Goal: Task Accomplishment & Management: Use online tool/utility

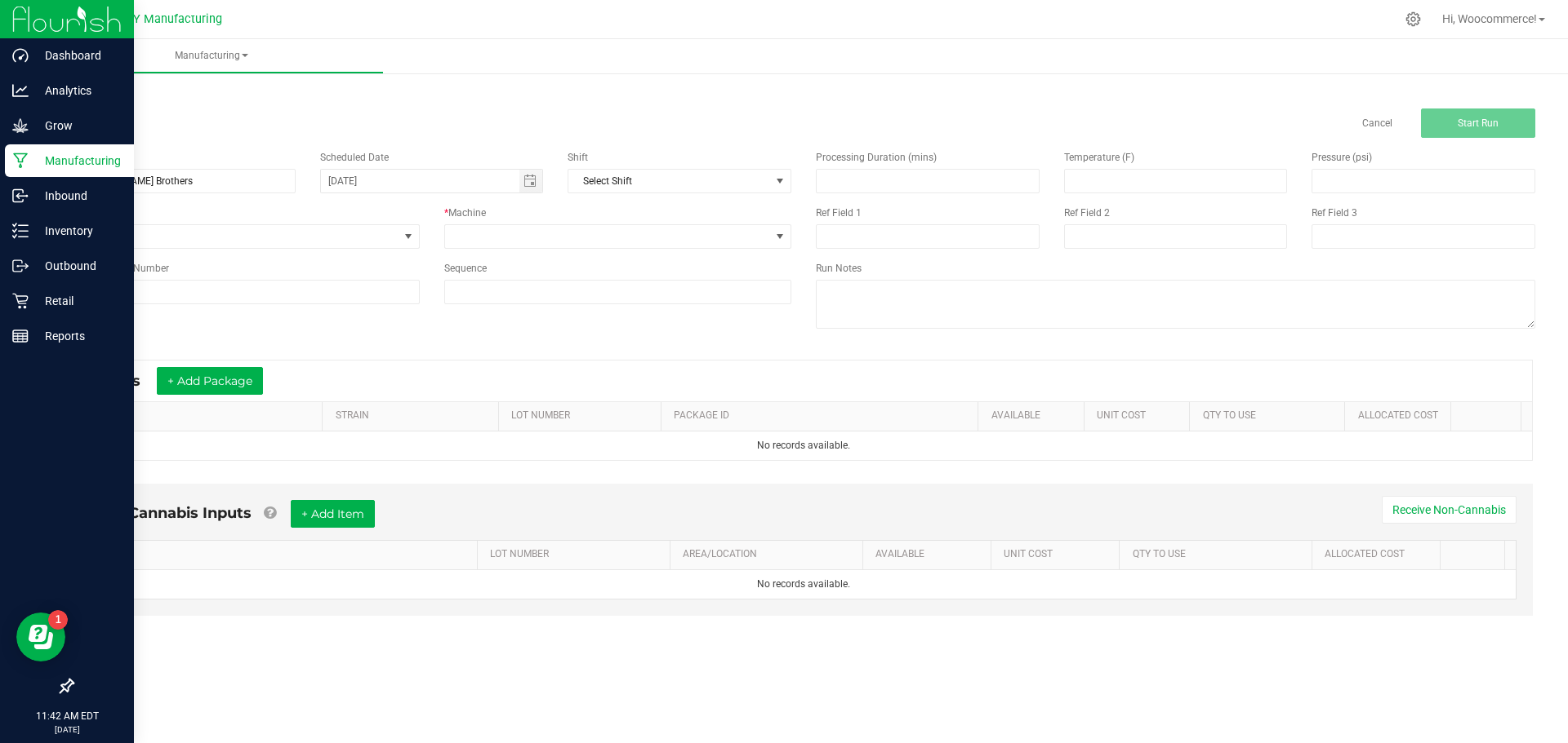
click at [31, 156] on p "Manufacturing" at bounding box center [78, 161] width 98 height 19
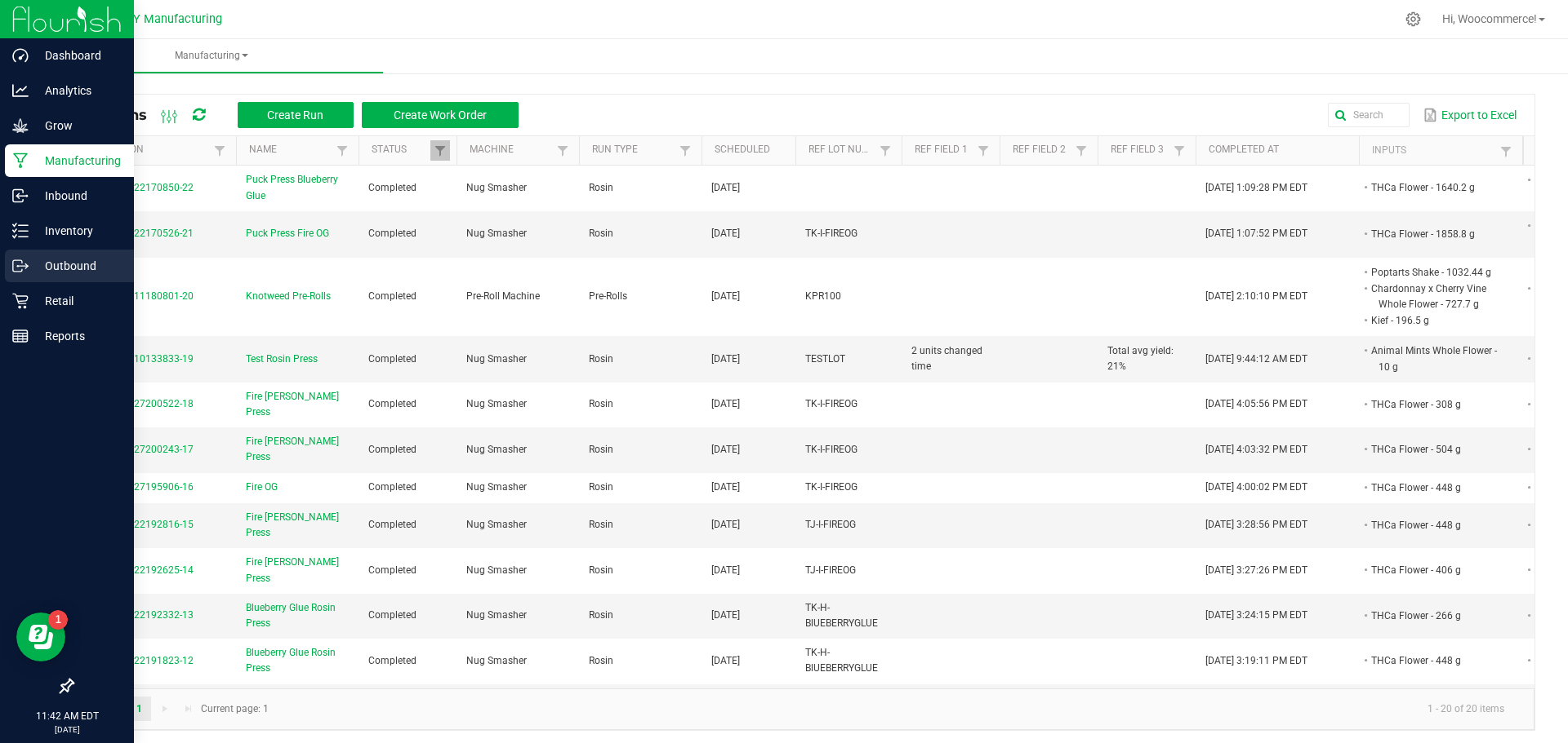
click at [62, 258] on p "Outbound" at bounding box center [78, 265] width 98 height 19
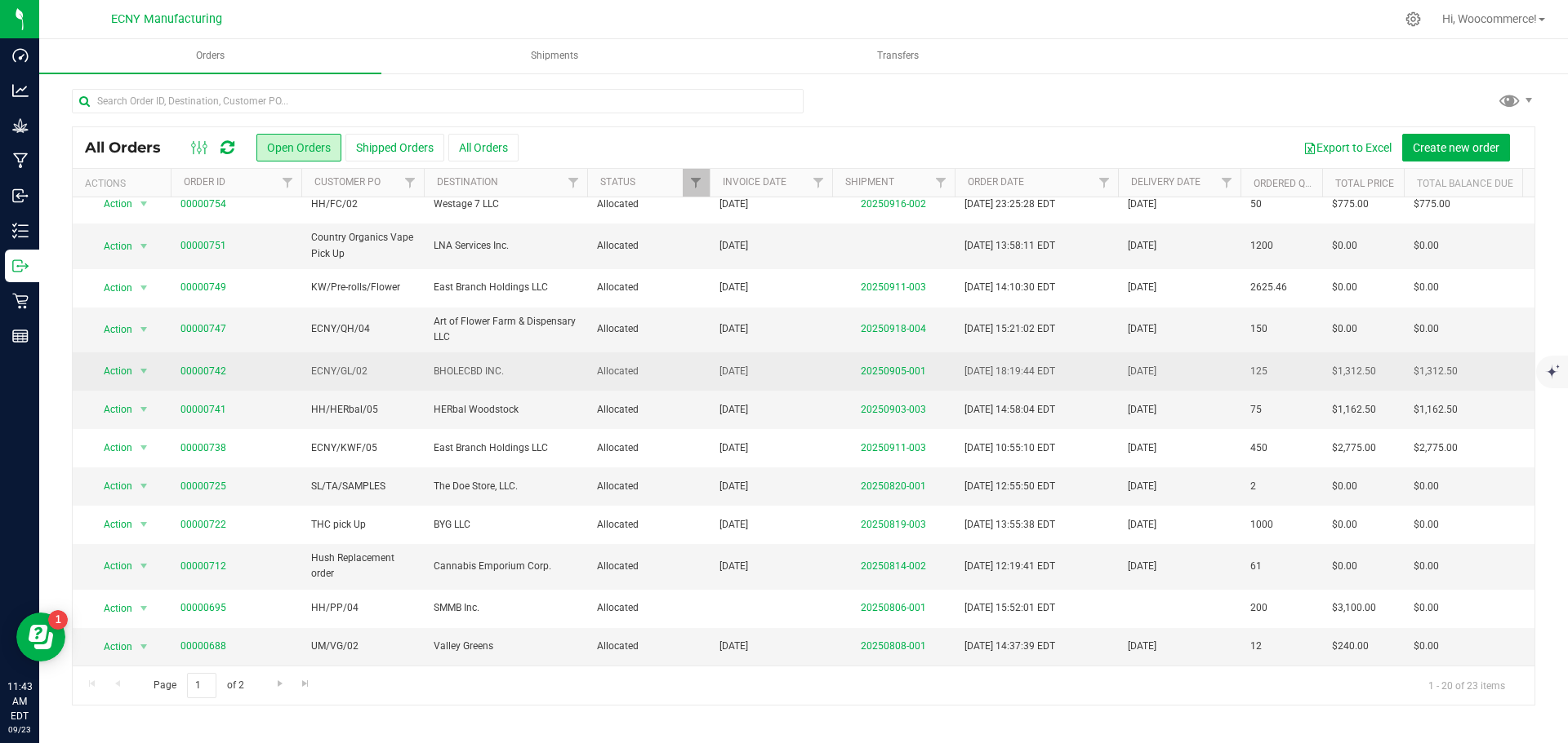
scroll to position [331, 0]
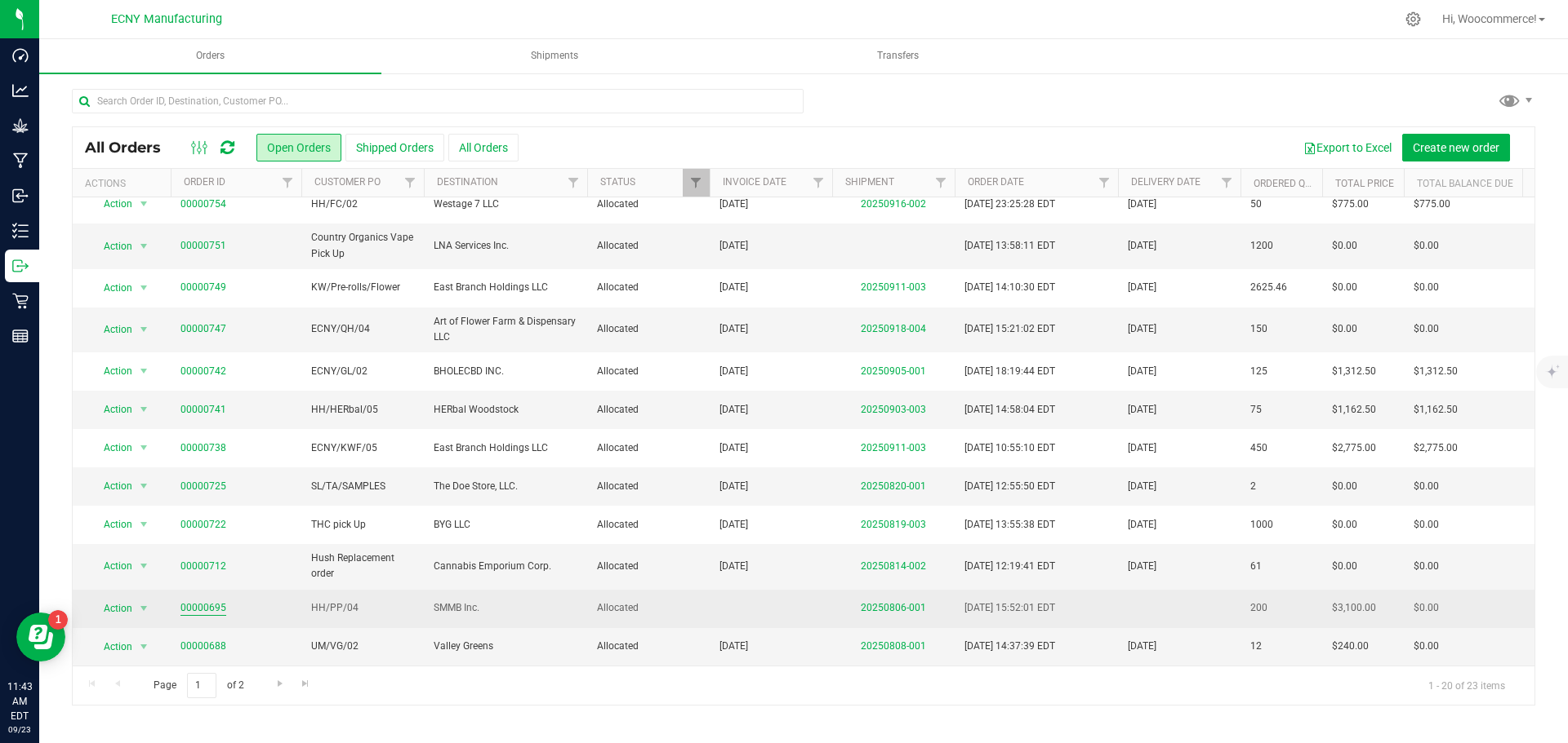
click at [200, 601] on link "00000695" at bounding box center [204, 609] width 45 height 16
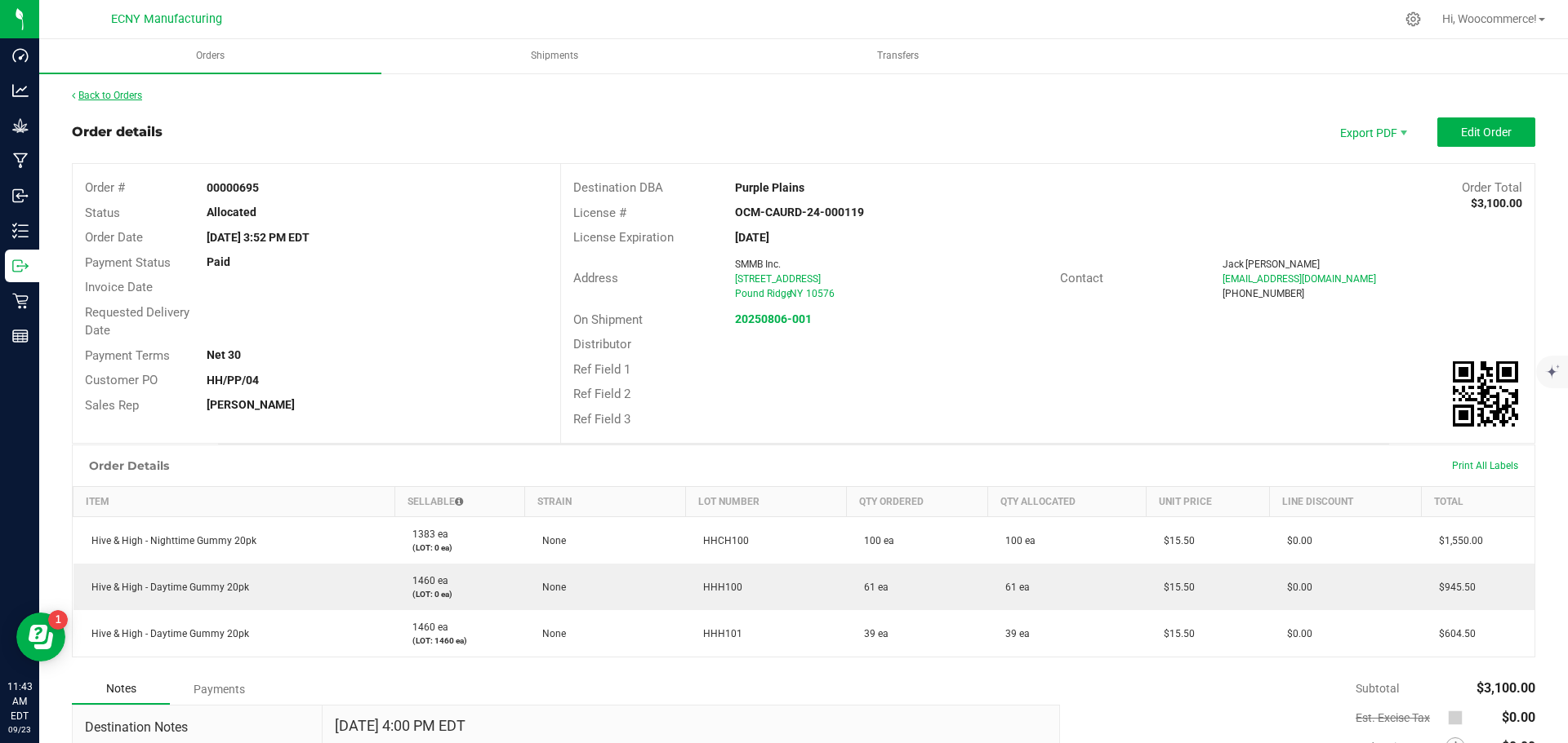
click at [127, 98] on link "Back to Orders" at bounding box center [107, 95] width 70 height 11
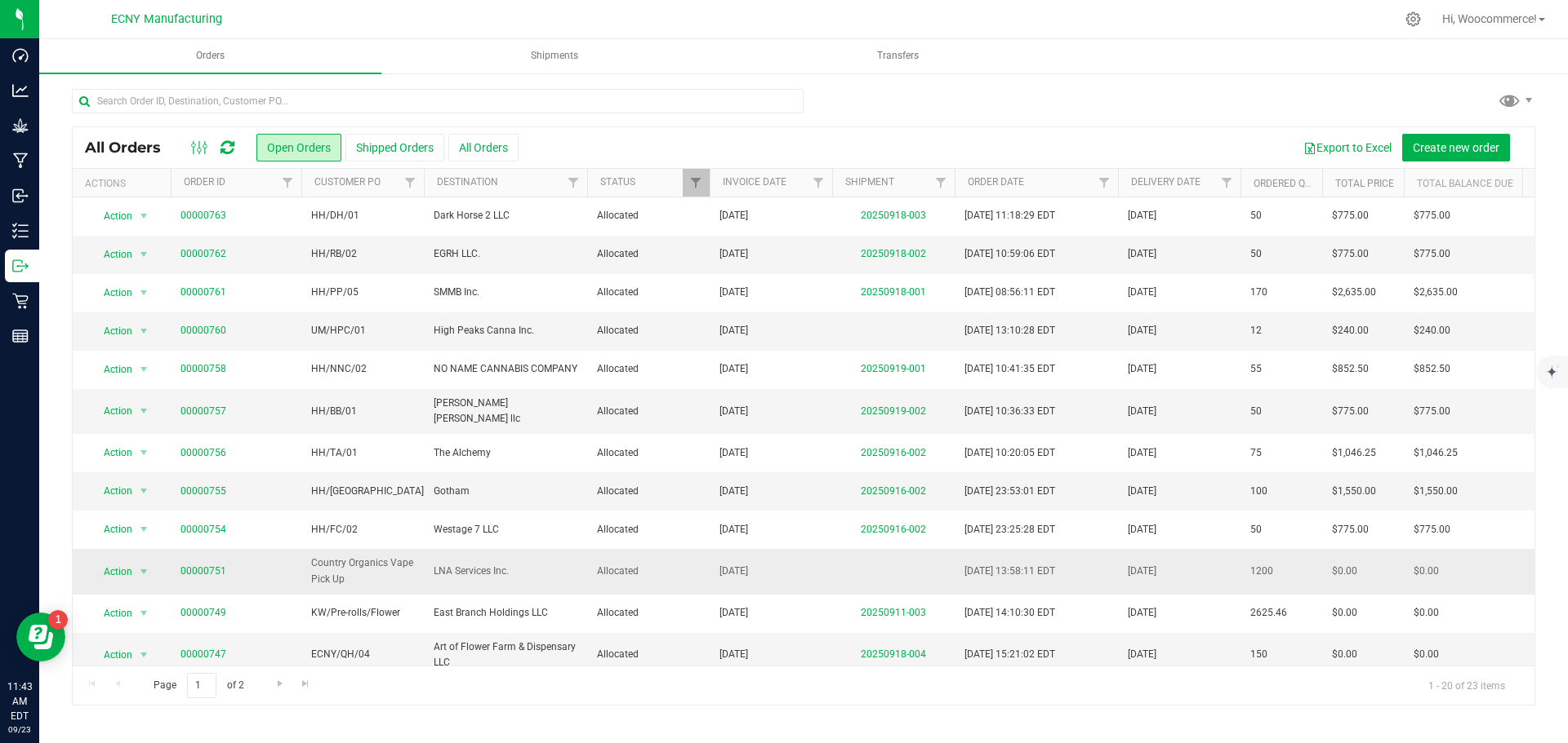
click at [880, 549] on td at bounding box center [893, 571] width 122 height 45
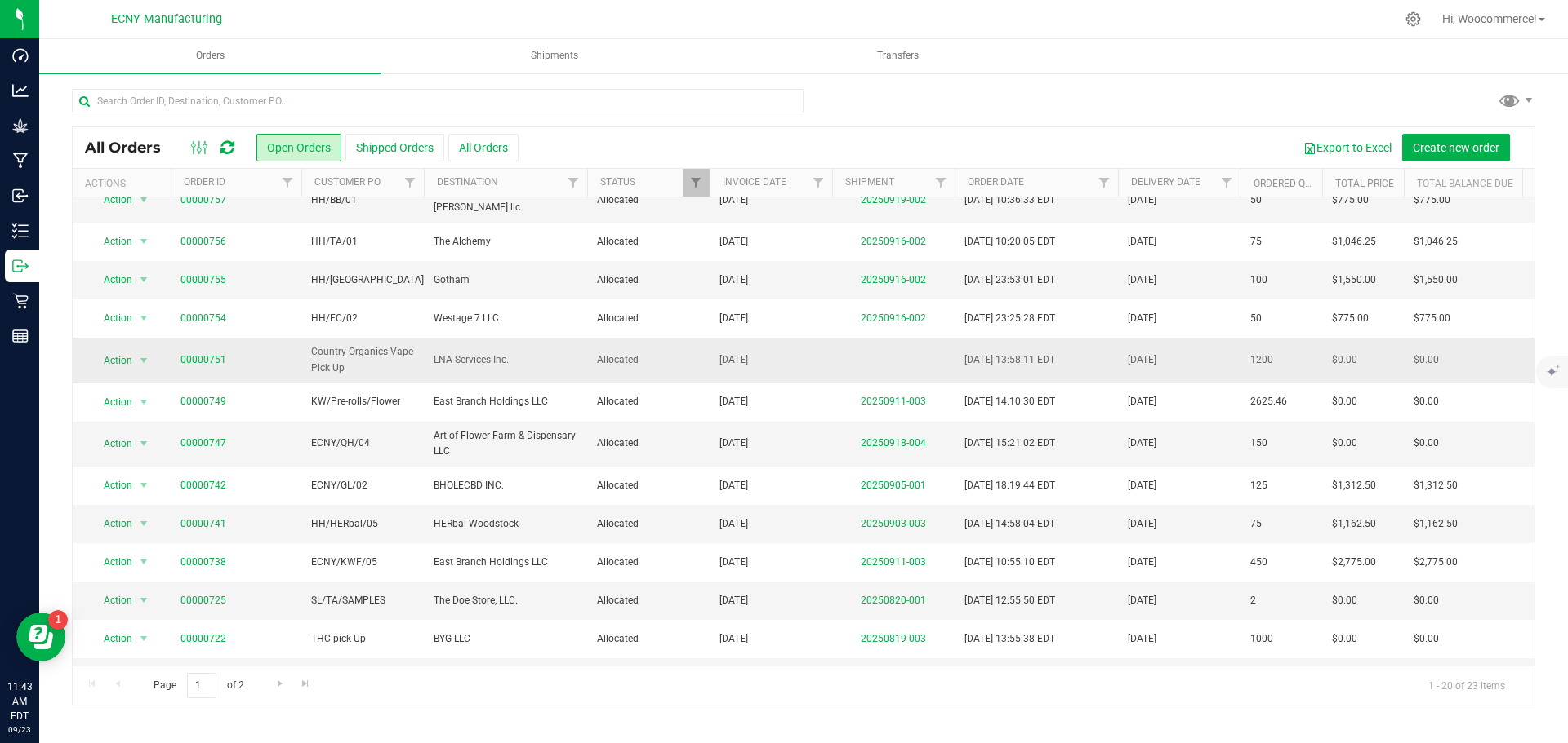
scroll to position [331, 0]
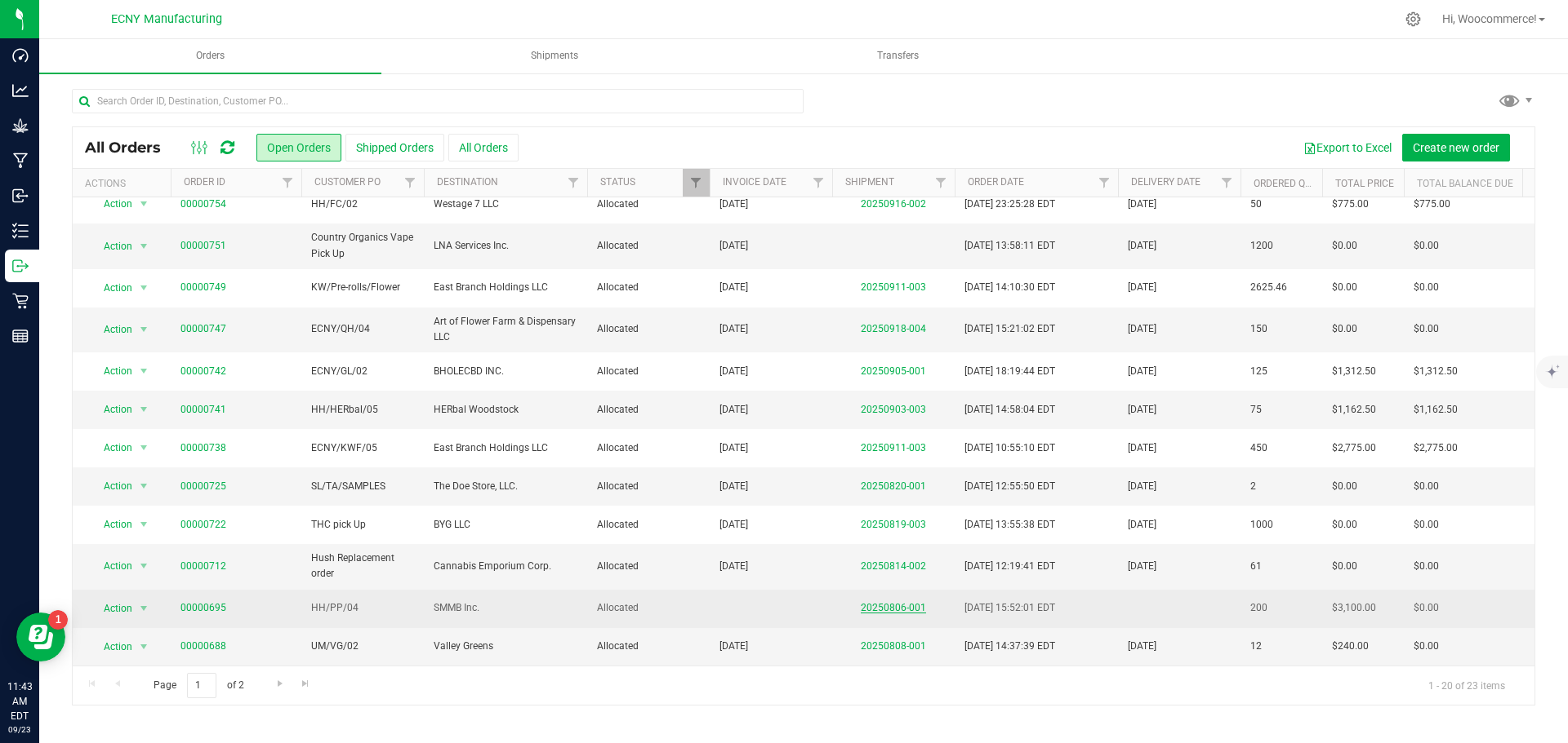
click at [878, 602] on link "20250806-001" at bounding box center [893, 608] width 66 height 11
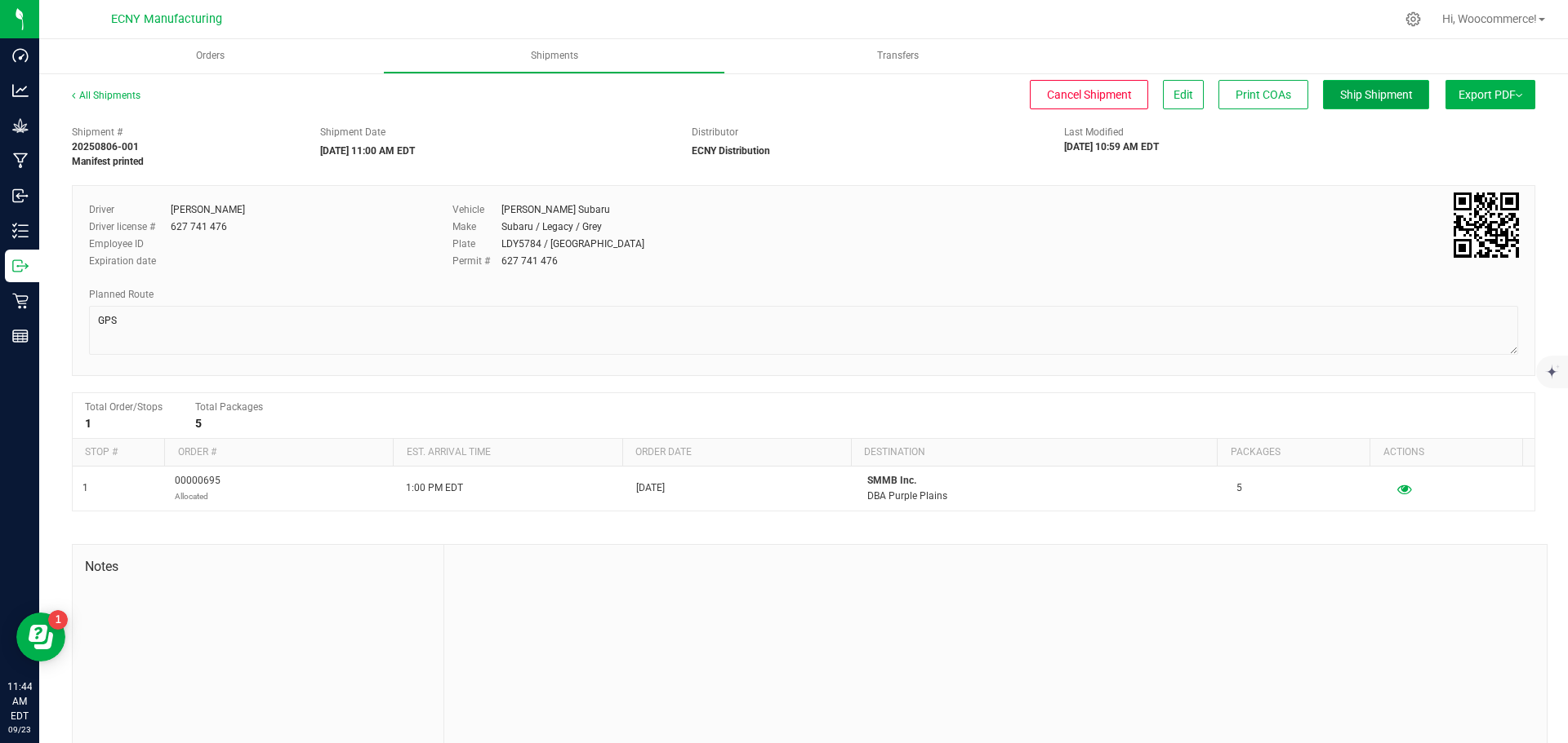
click at [1376, 90] on span "Ship Shipment" at bounding box center [1376, 94] width 73 height 13
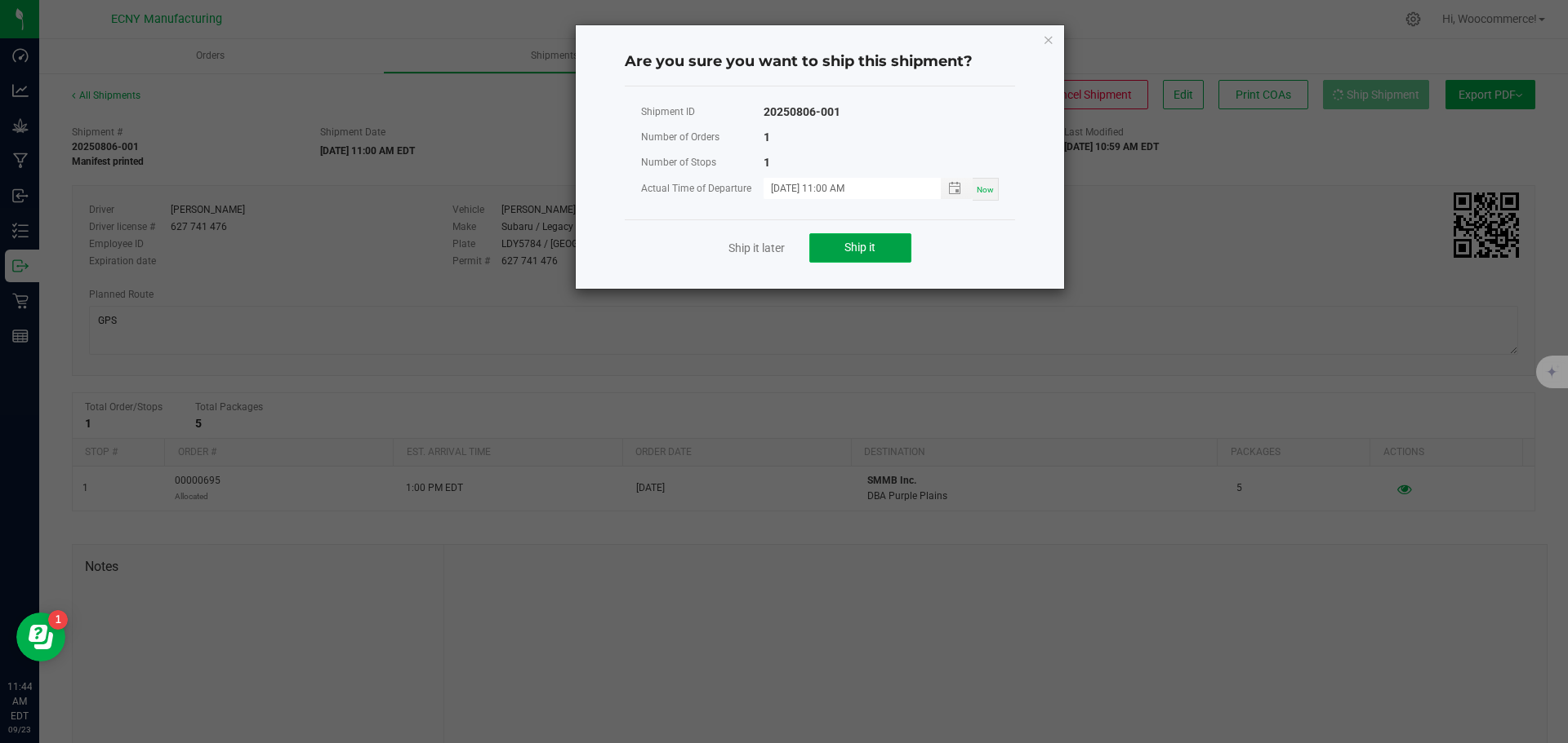
click at [884, 252] on button "Ship it" at bounding box center [860, 248] width 102 height 30
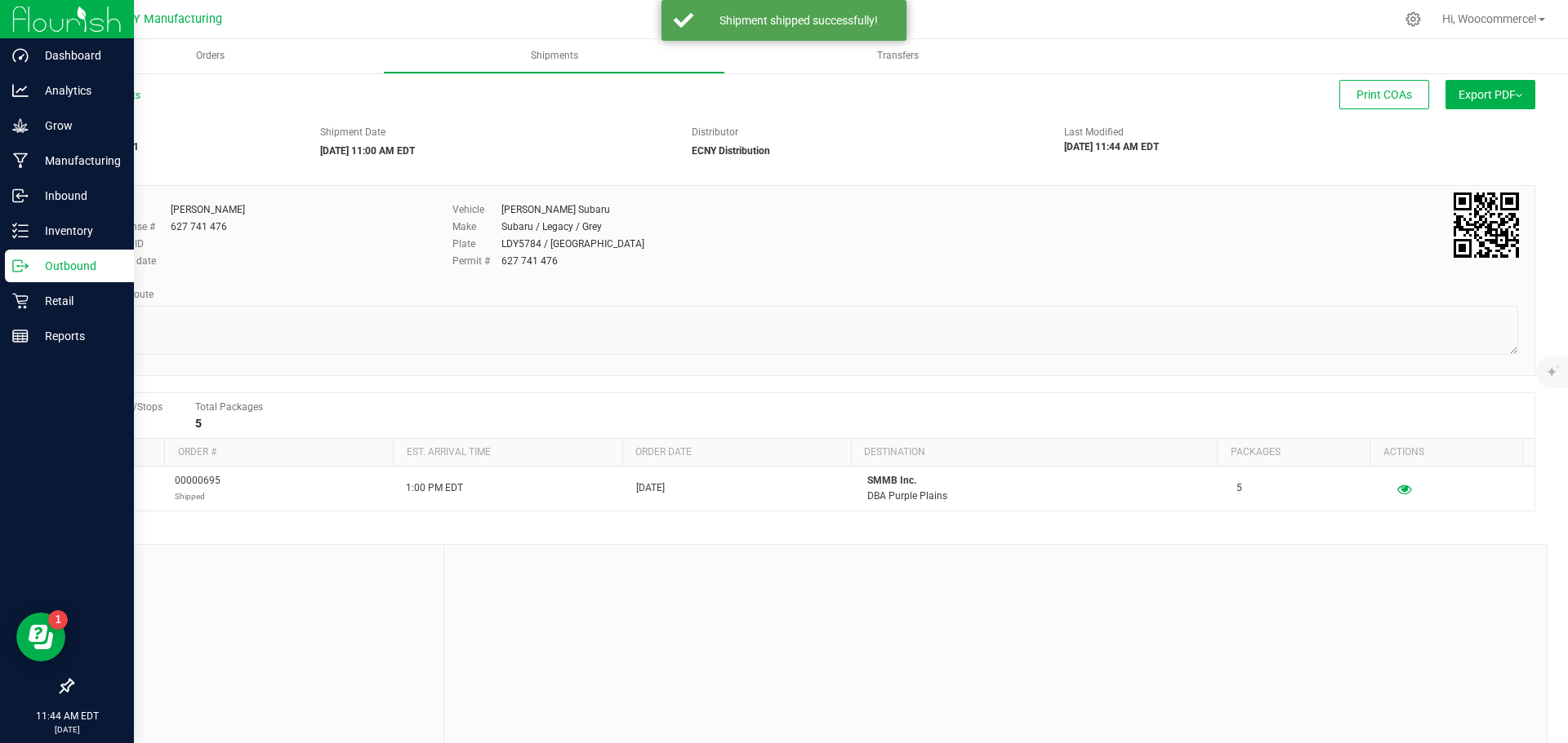
click at [22, 269] on icon at bounding box center [20, 265] width 17 height 17
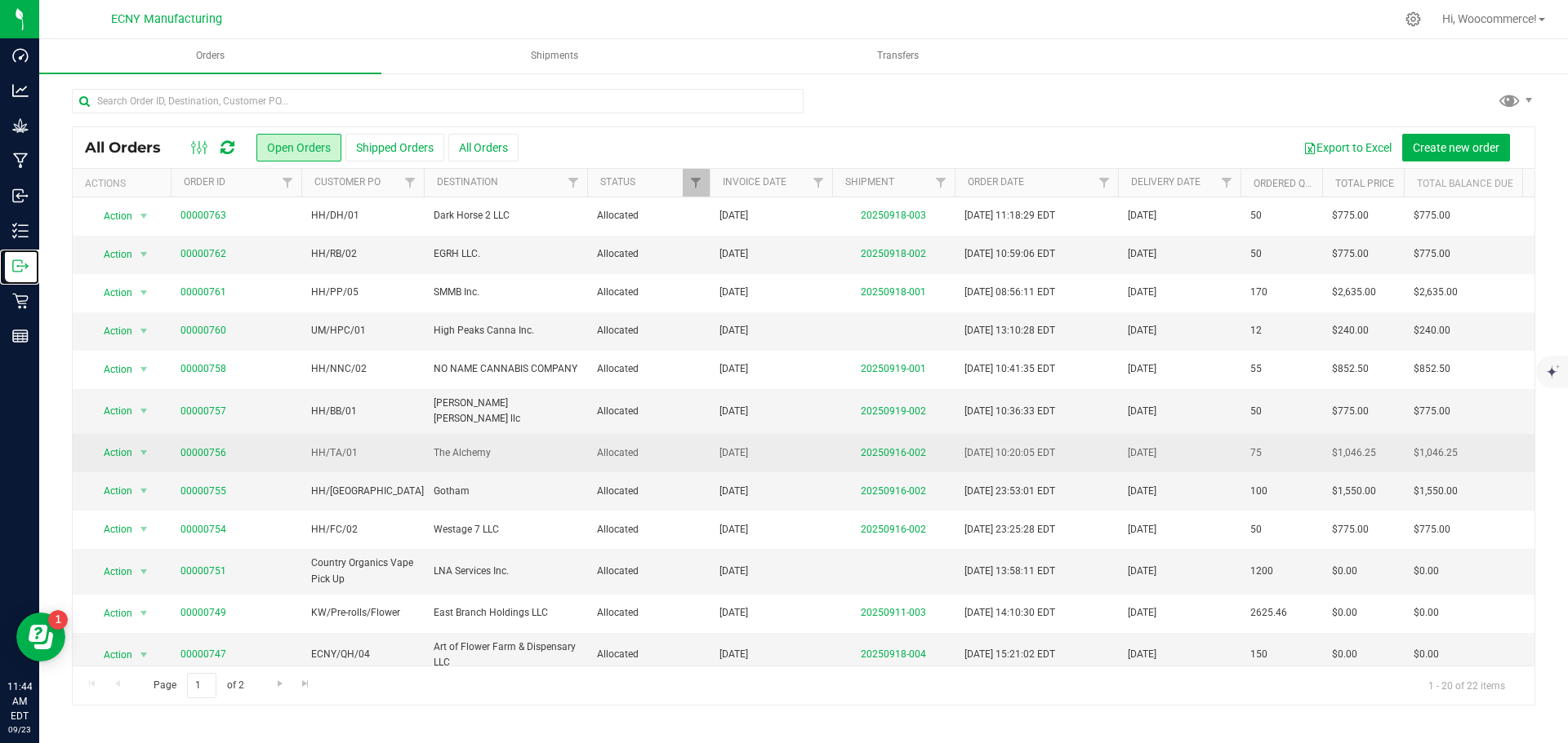
scroll to position [331, 0]
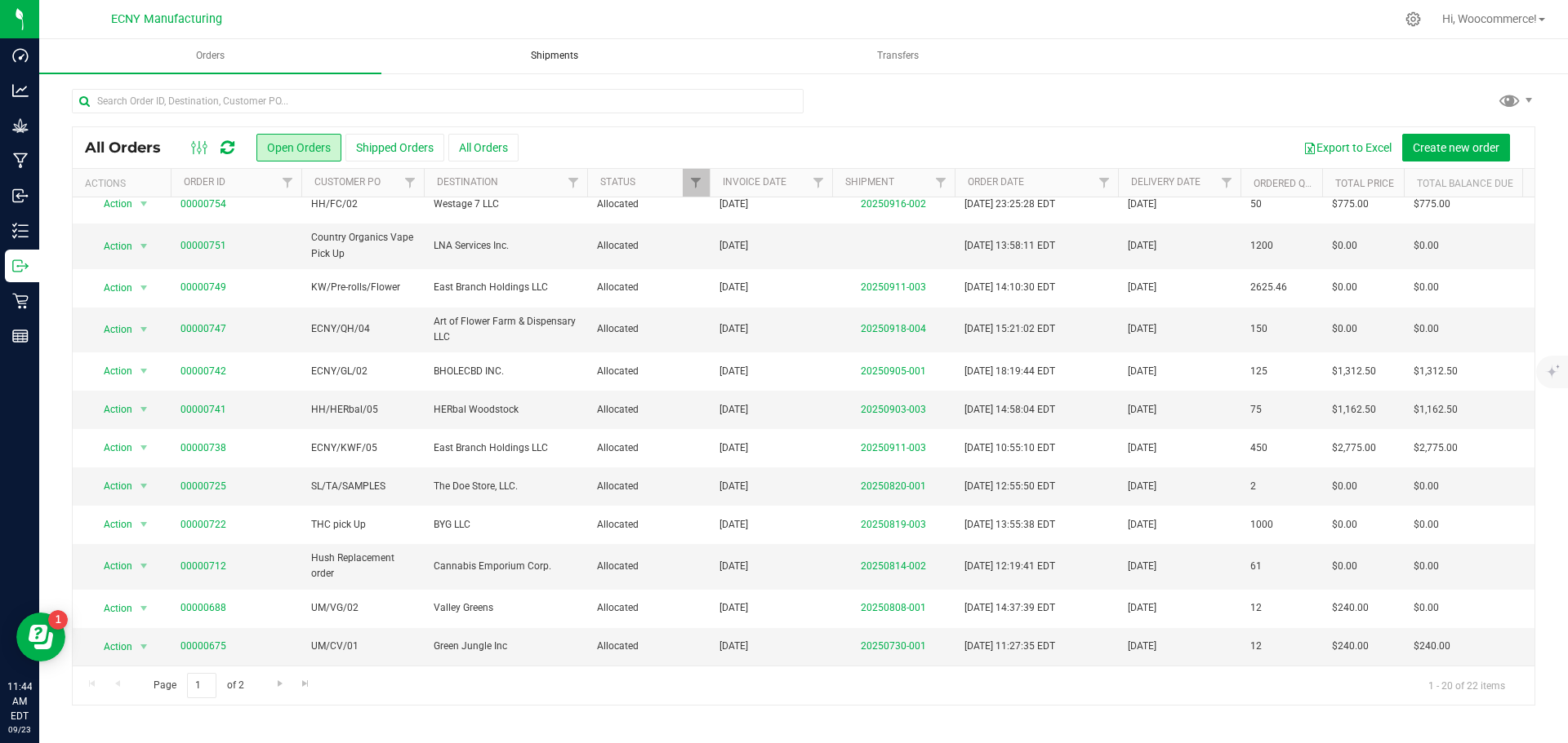
click at [567, 65] on uib-tab-heading "Shipments" at bounding box center [554, 56] width 341 height 32
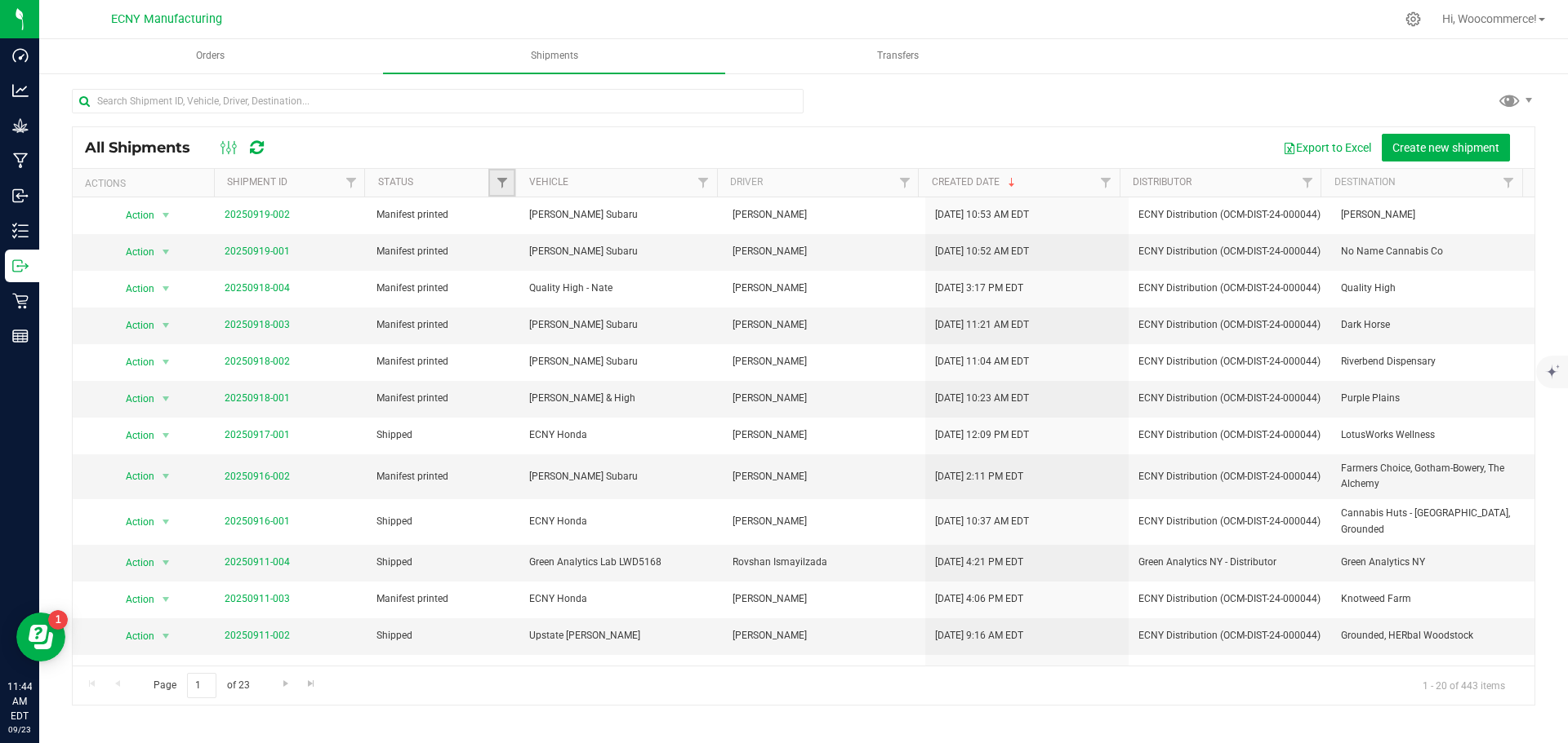
click at [500, 191] on link "Filter" at bounding box center [501, 182] width 27 height 28
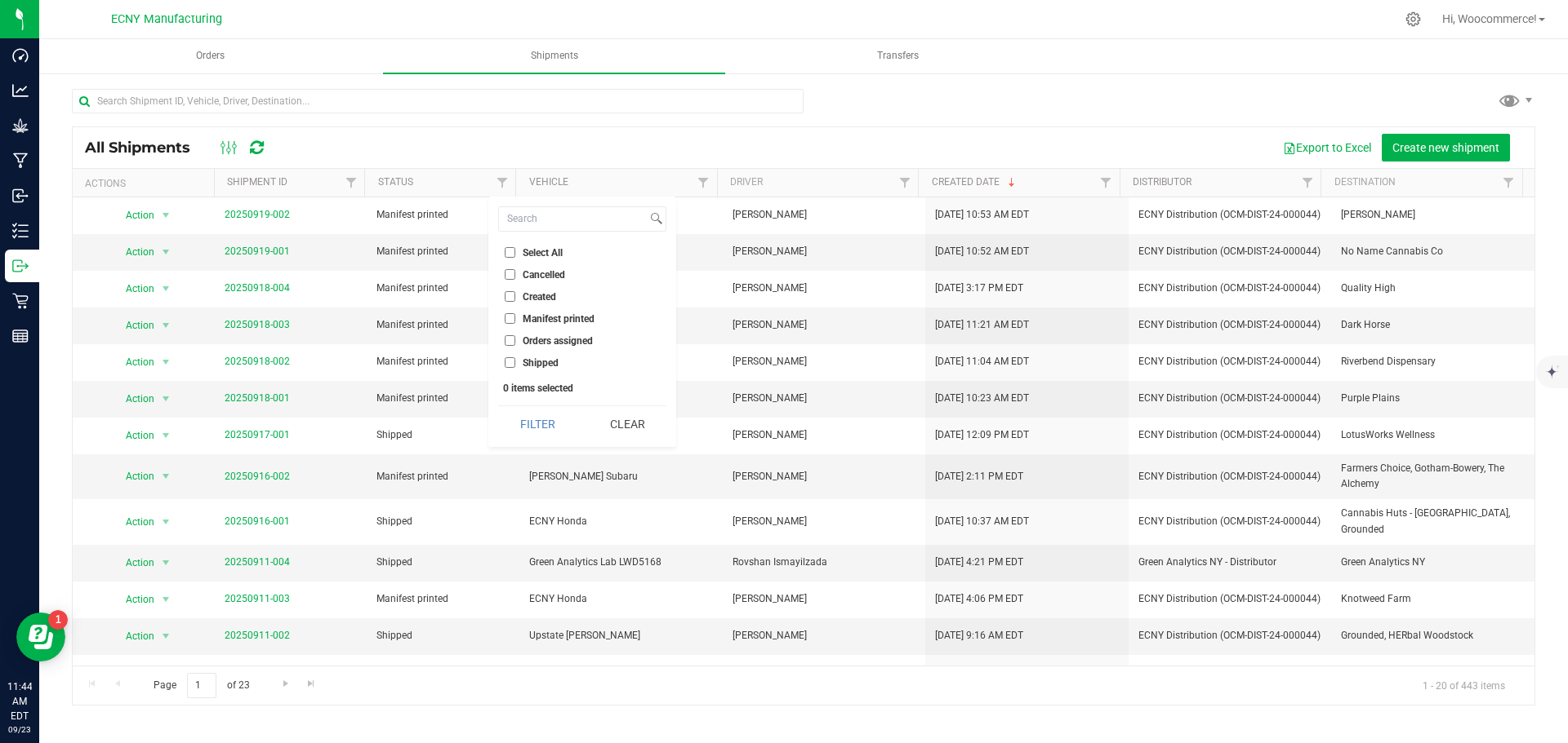
click at [528, 316] on span "Manifest printed" at bounding box center [558, 319] width 72 height 10
click at [515, 316] on input "Manifest printed" at bounding box center [510, 319] width 10 height 10
checkbox input "true"
click at [543, 439] on button "Filter" at bounding box center [537, 423] width 79 height 36
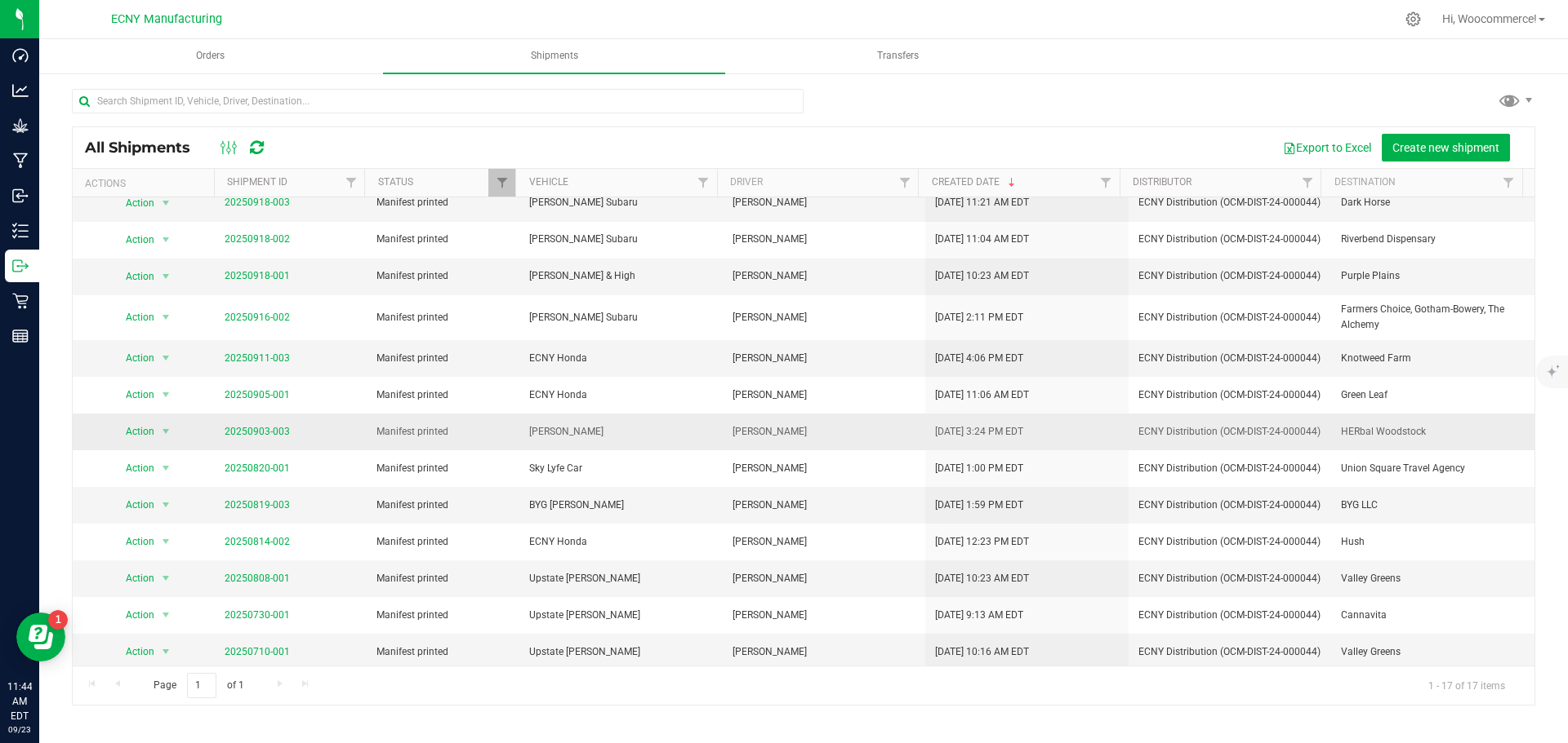
scroll to position [163, 0]
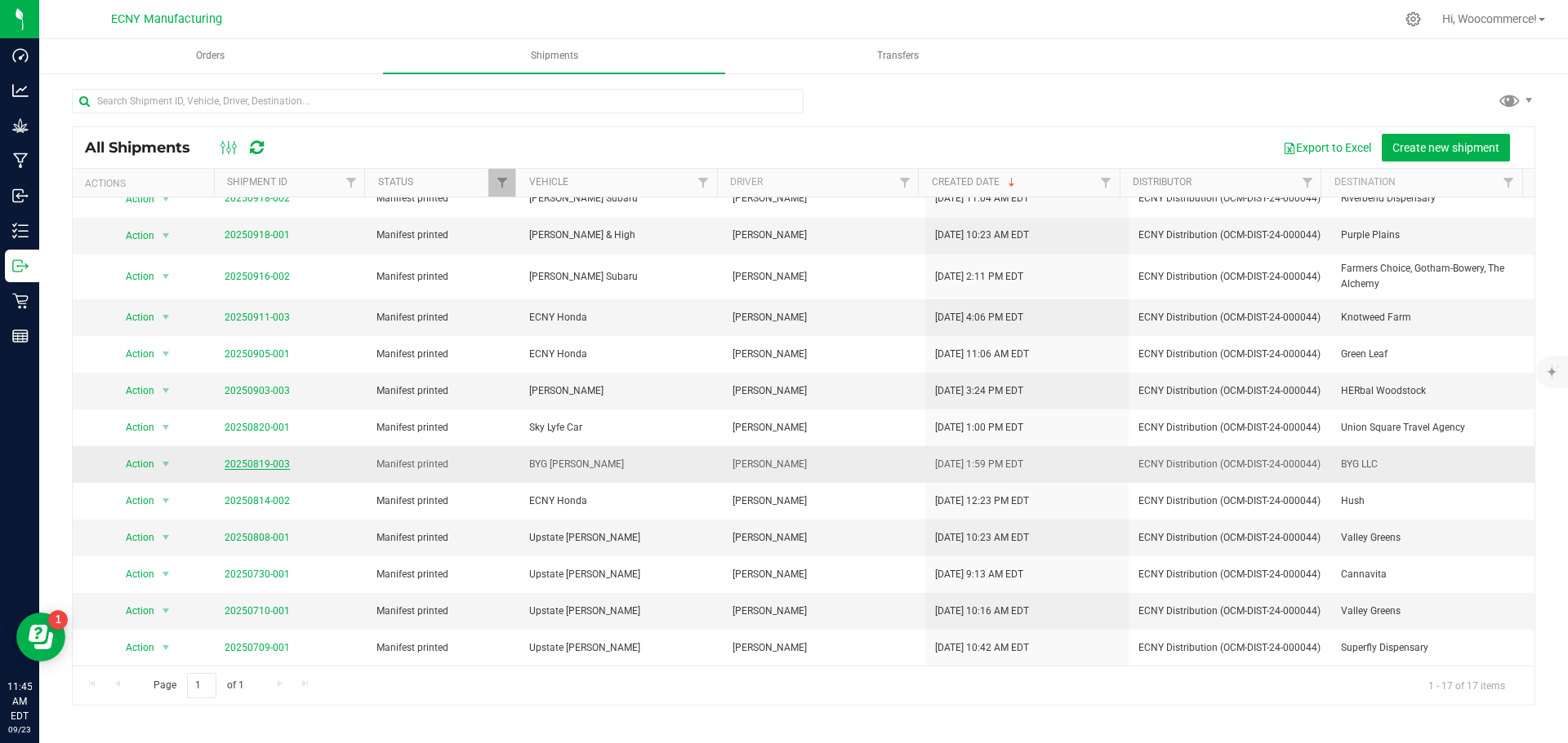
click at [234, 465] on link "20250819-003" at bounding box center [257, 464] width 66 height 11
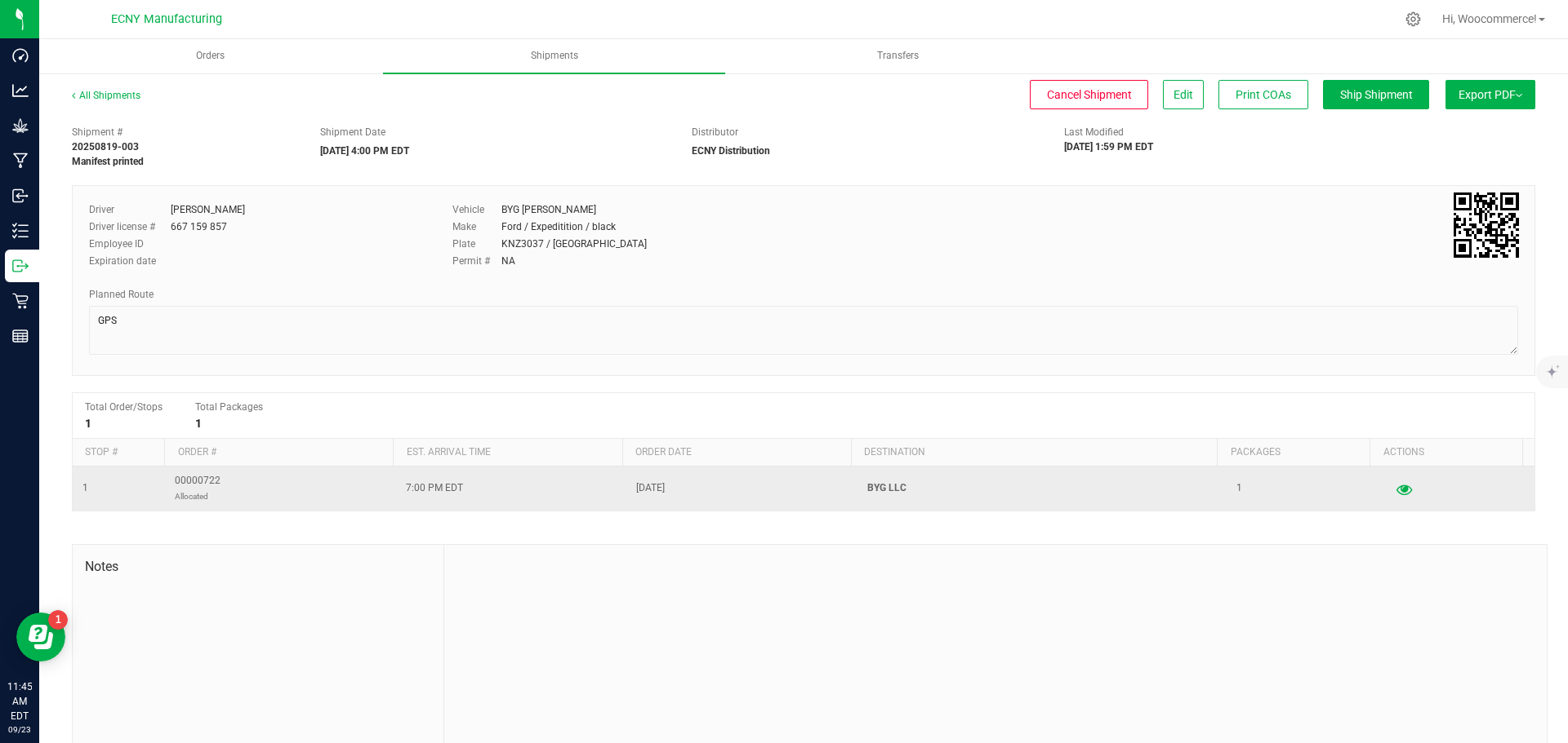
click at [1396, 489] on icon "button" at bounding box center [1404, 488] width 16 height 11
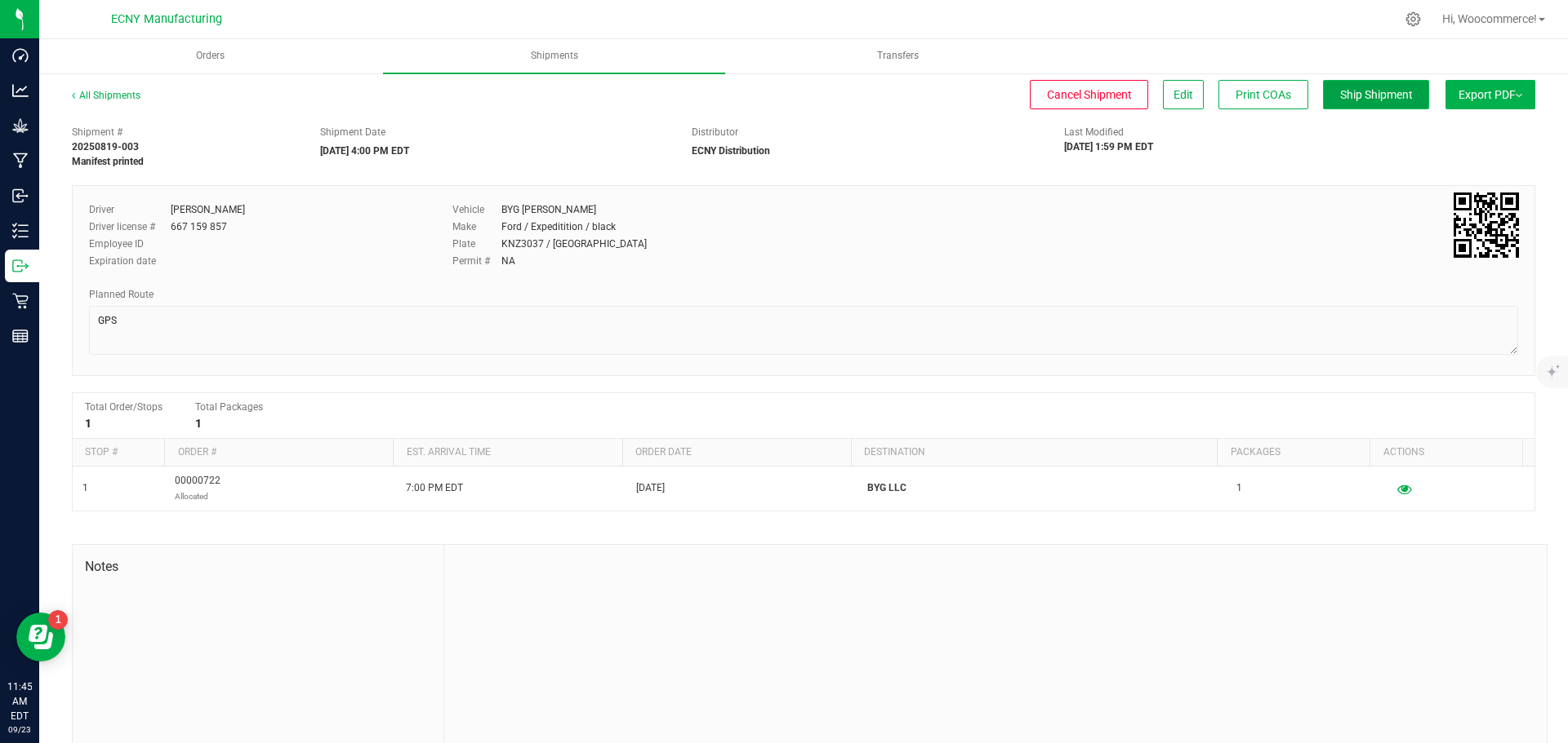
click at [1357, 97] on span "Ship Shipment" at bounding box center [1376, 94] width 73 height 13
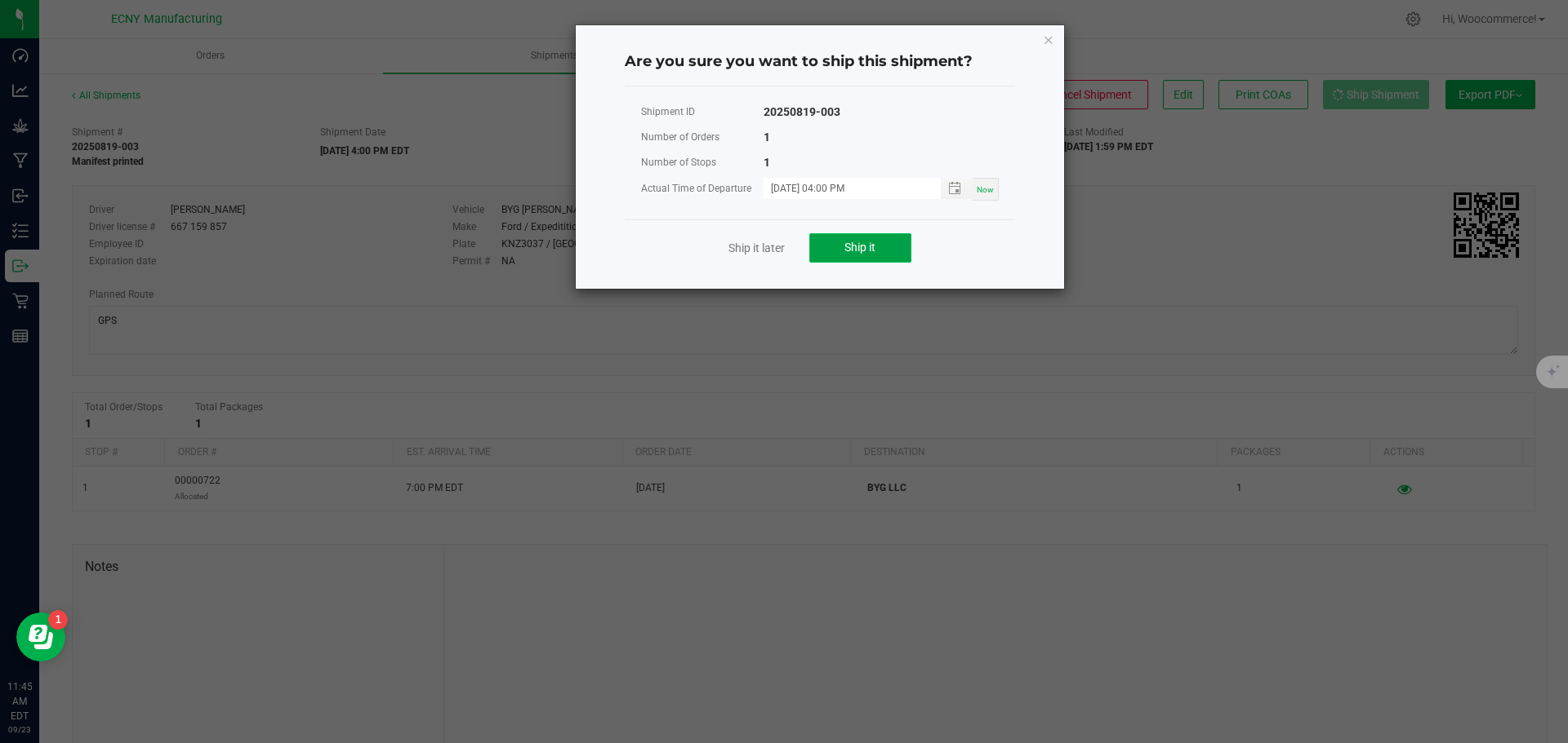
click at [872, 256] on button "Ship it" at bounding box center [860, 248] width 102 height 30
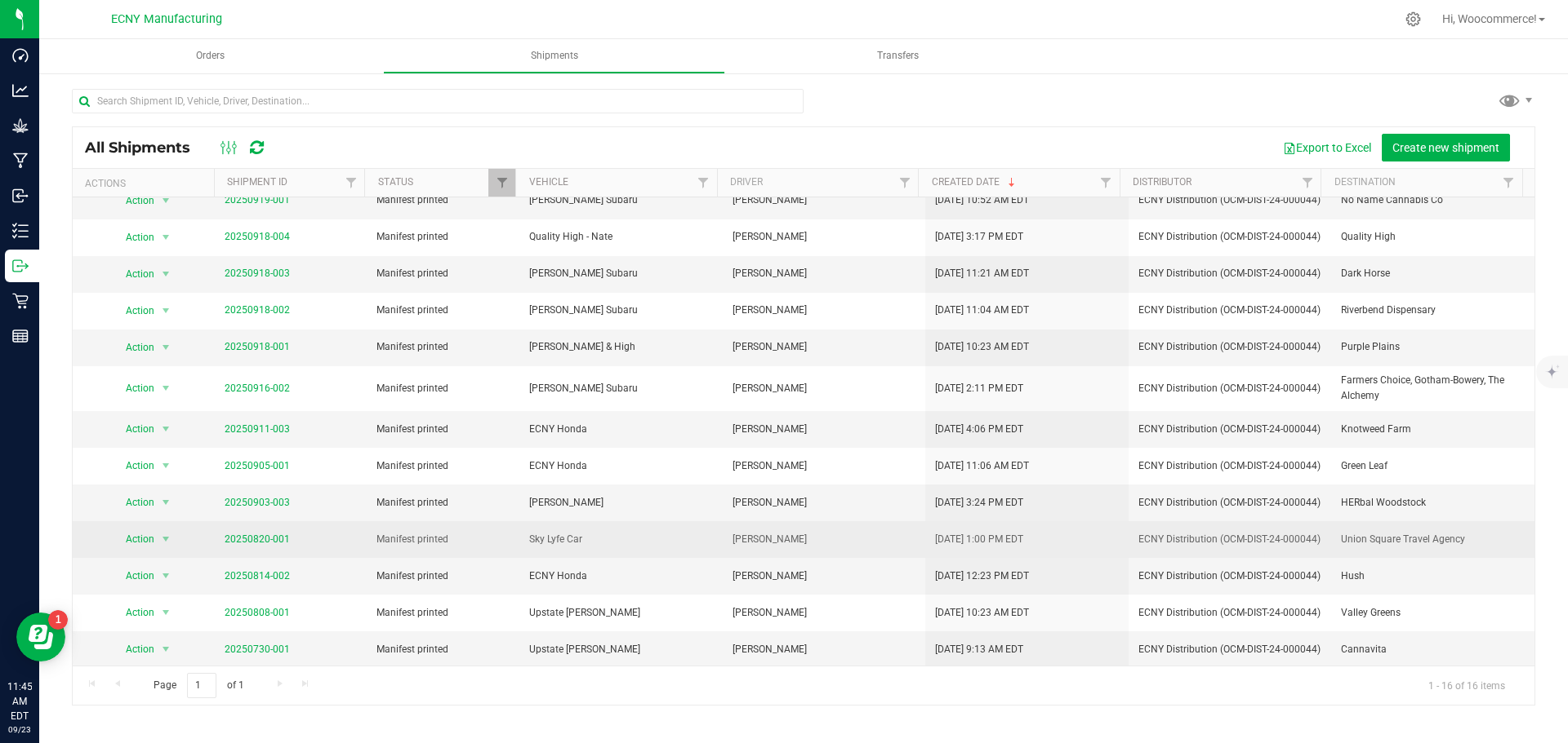
scroll to position [47, 0]
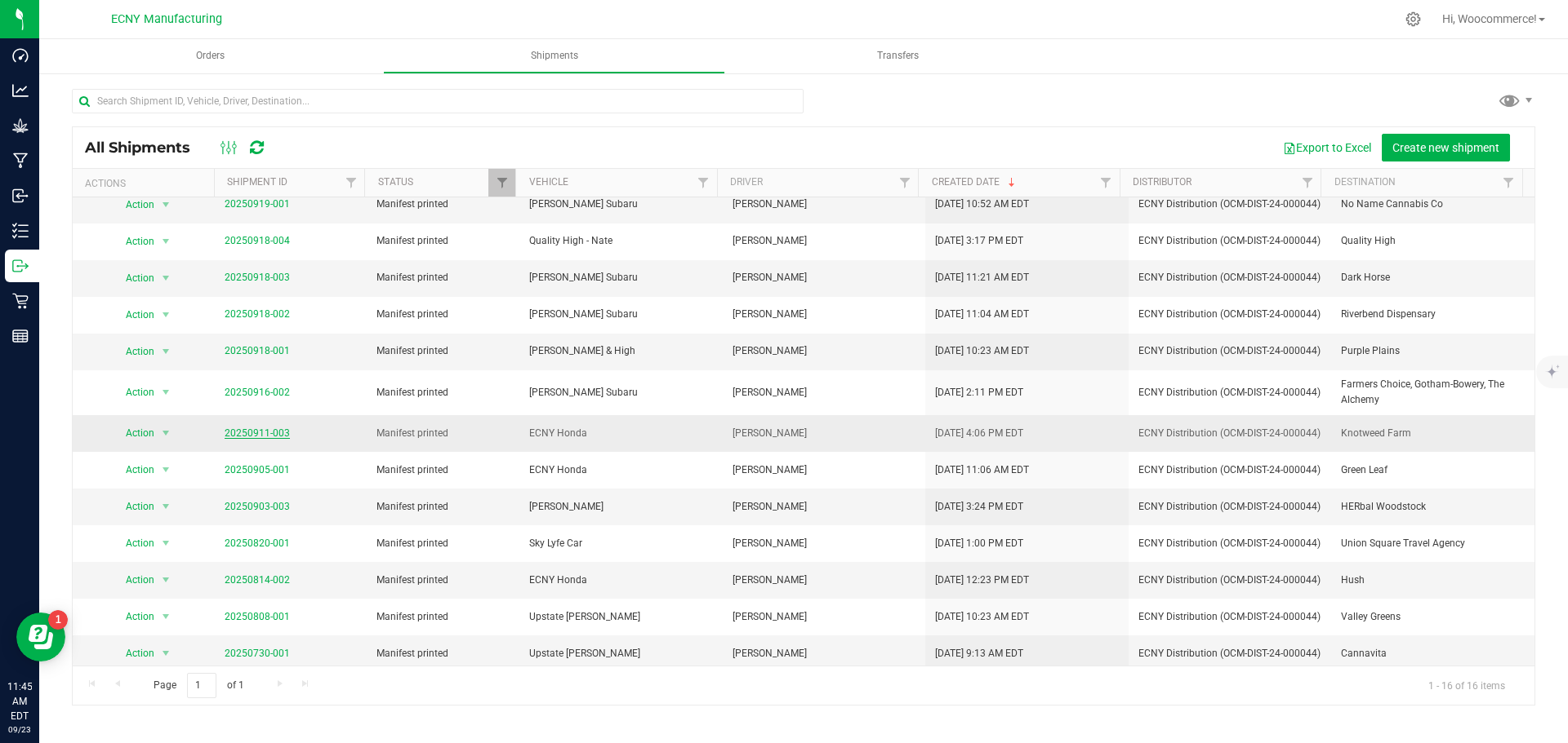
click at [280, 435] on link "20250911-003" at bounding box center [257, 433] width 66 height 11
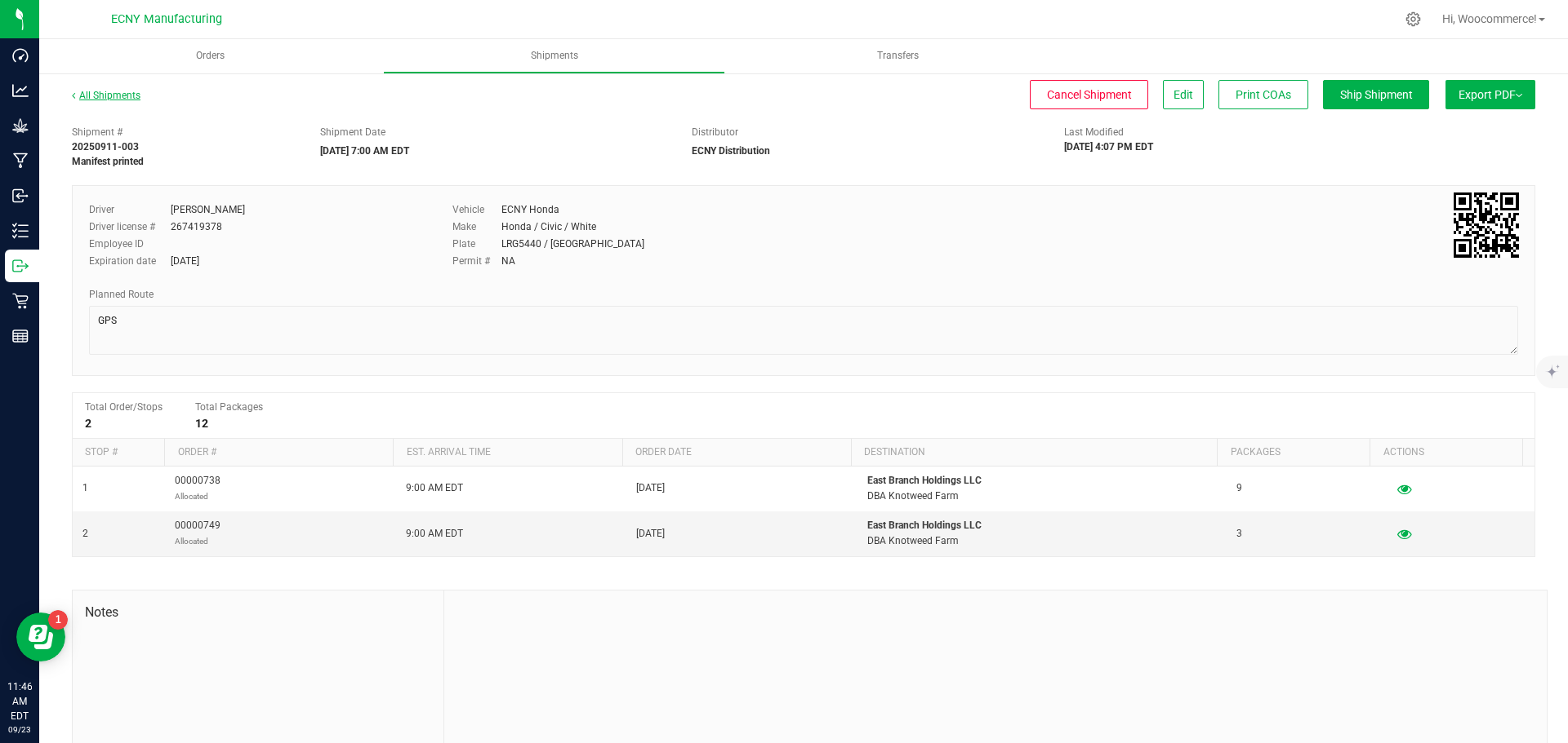
click at [129, 96] on link "All Shipments" at bounding box center [106, 95] width 69 height 11
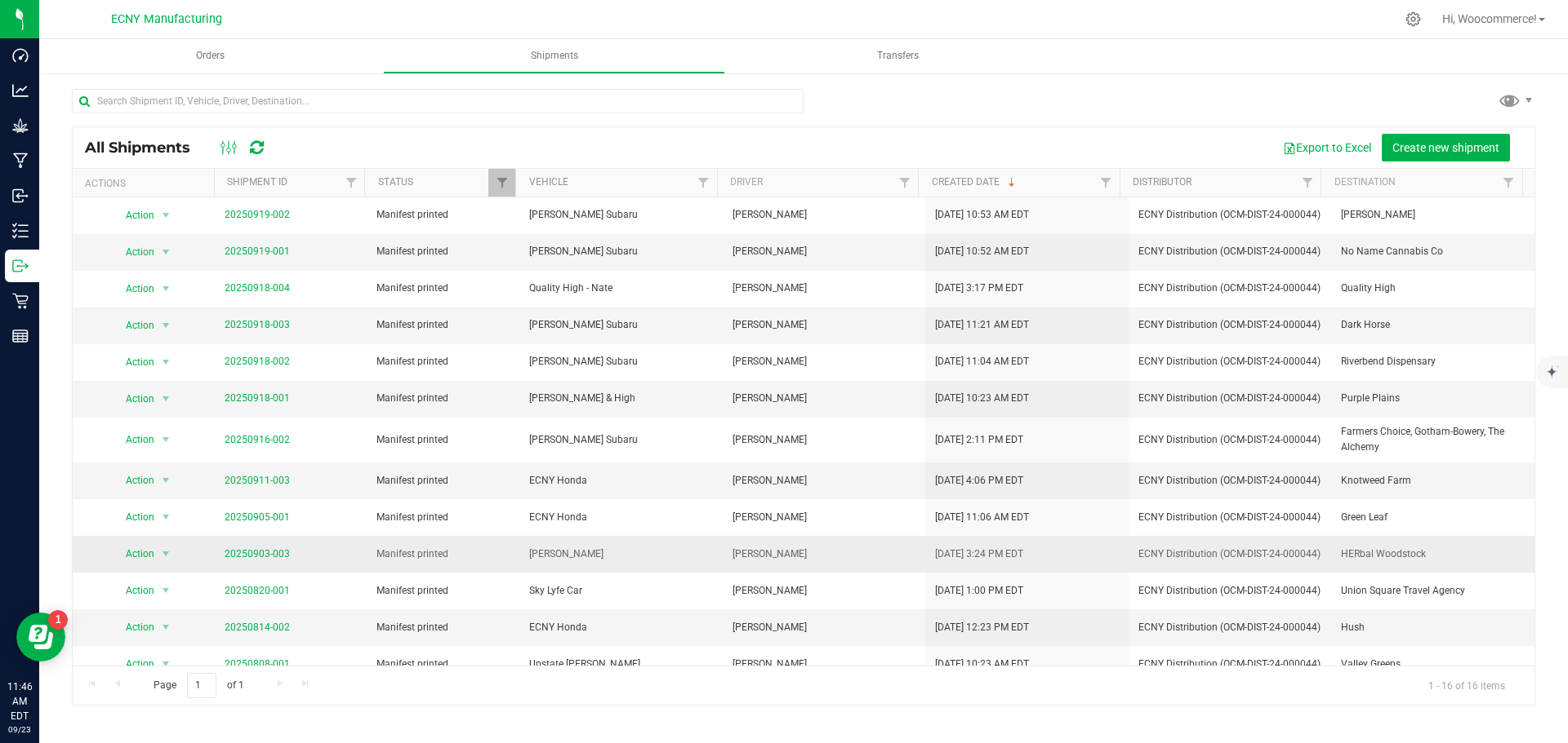
scroll to position [1, 0]
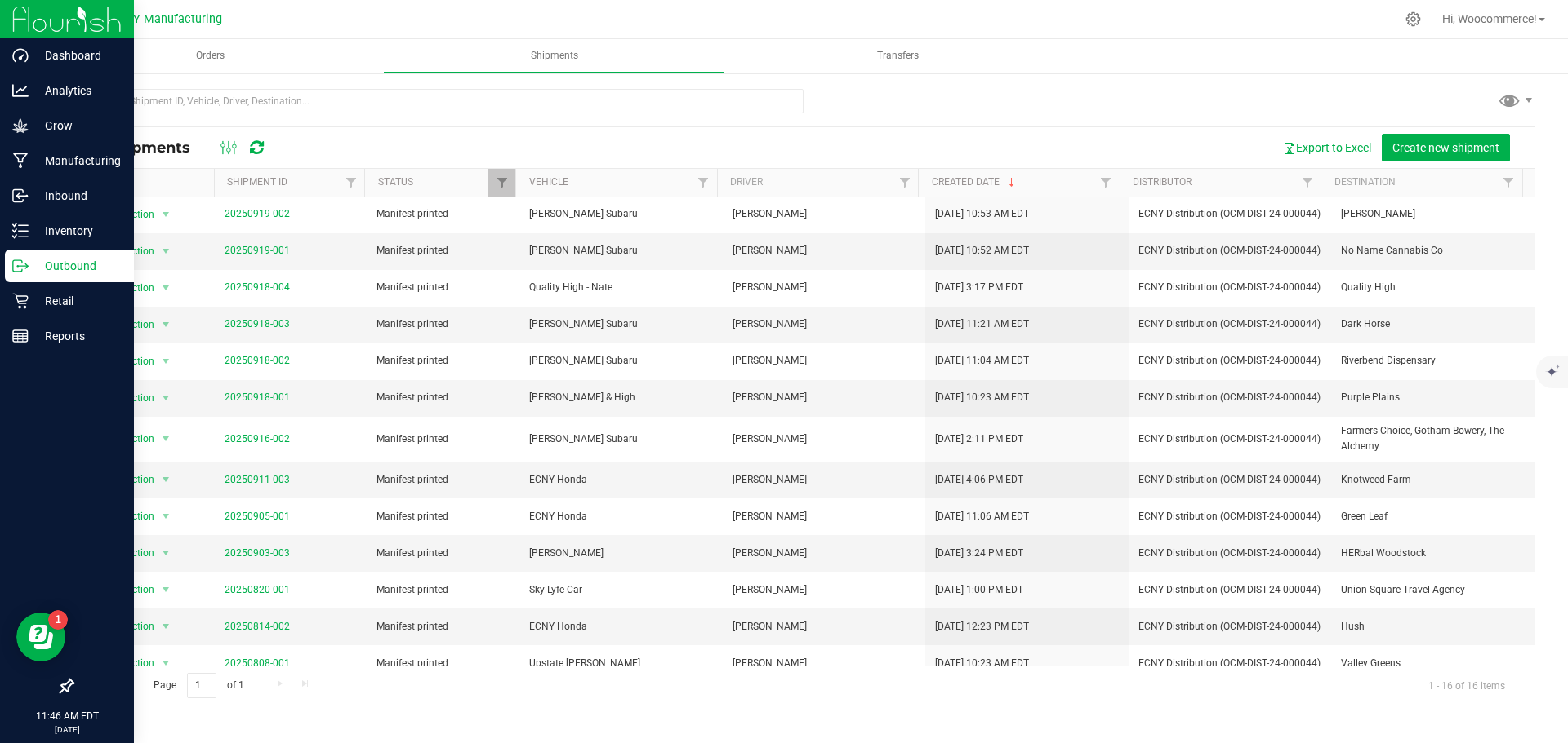
click at [6, 261] on div "Outbound" at bounding box center [70, 265] width 129 height 32
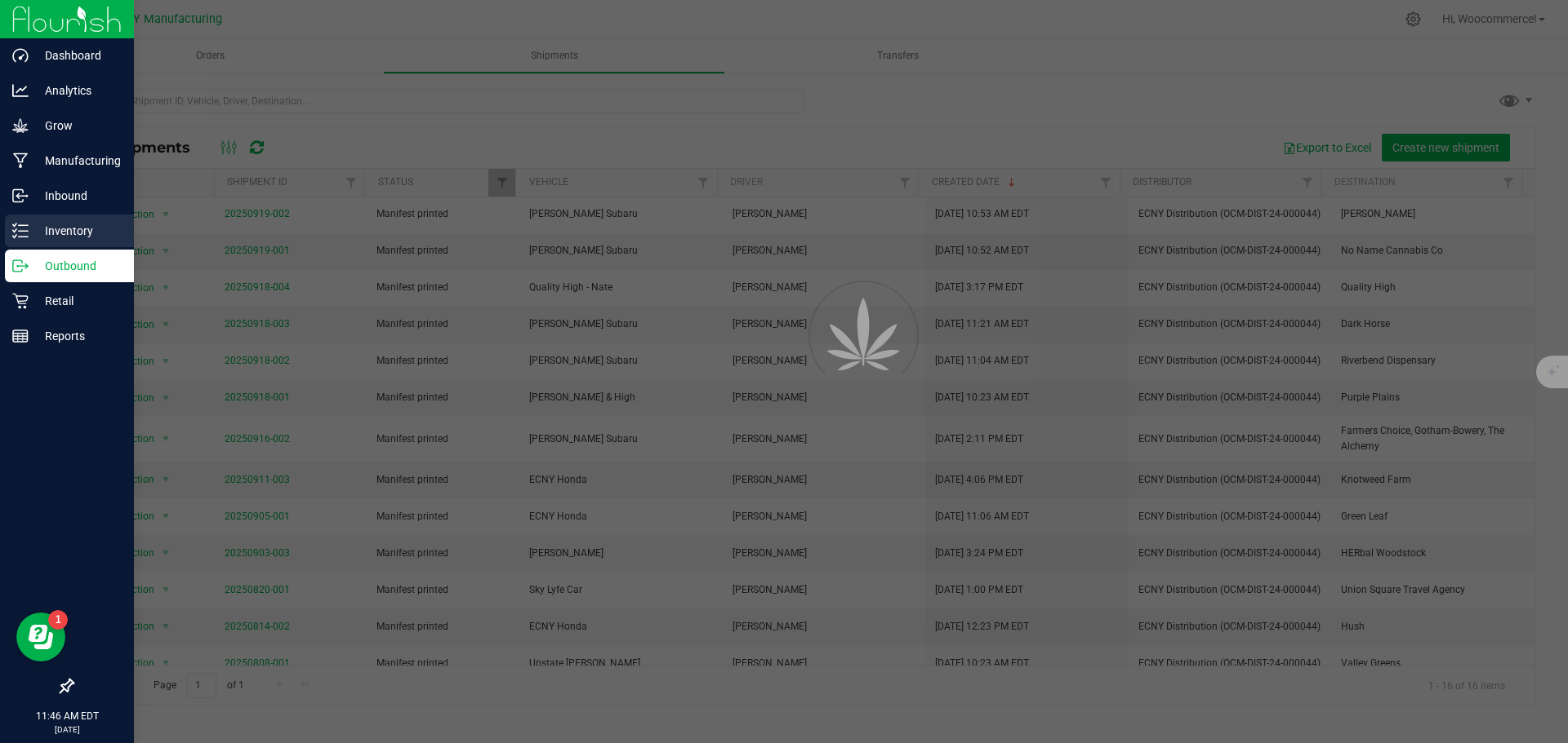
click at [72, 220] on div "Inventory" at bounding box center [70, 230] width 129 height 32
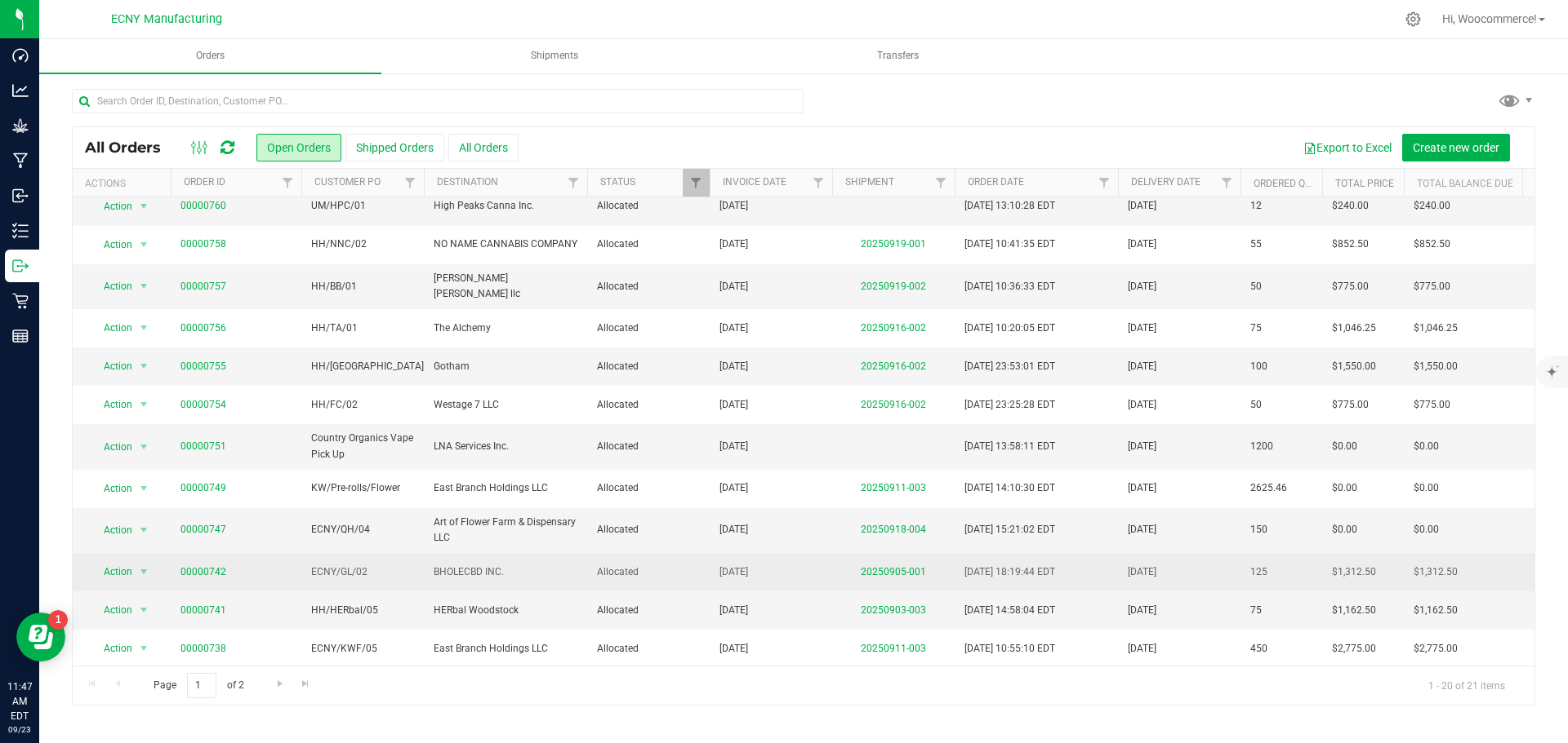
scroll to position [331, 0]
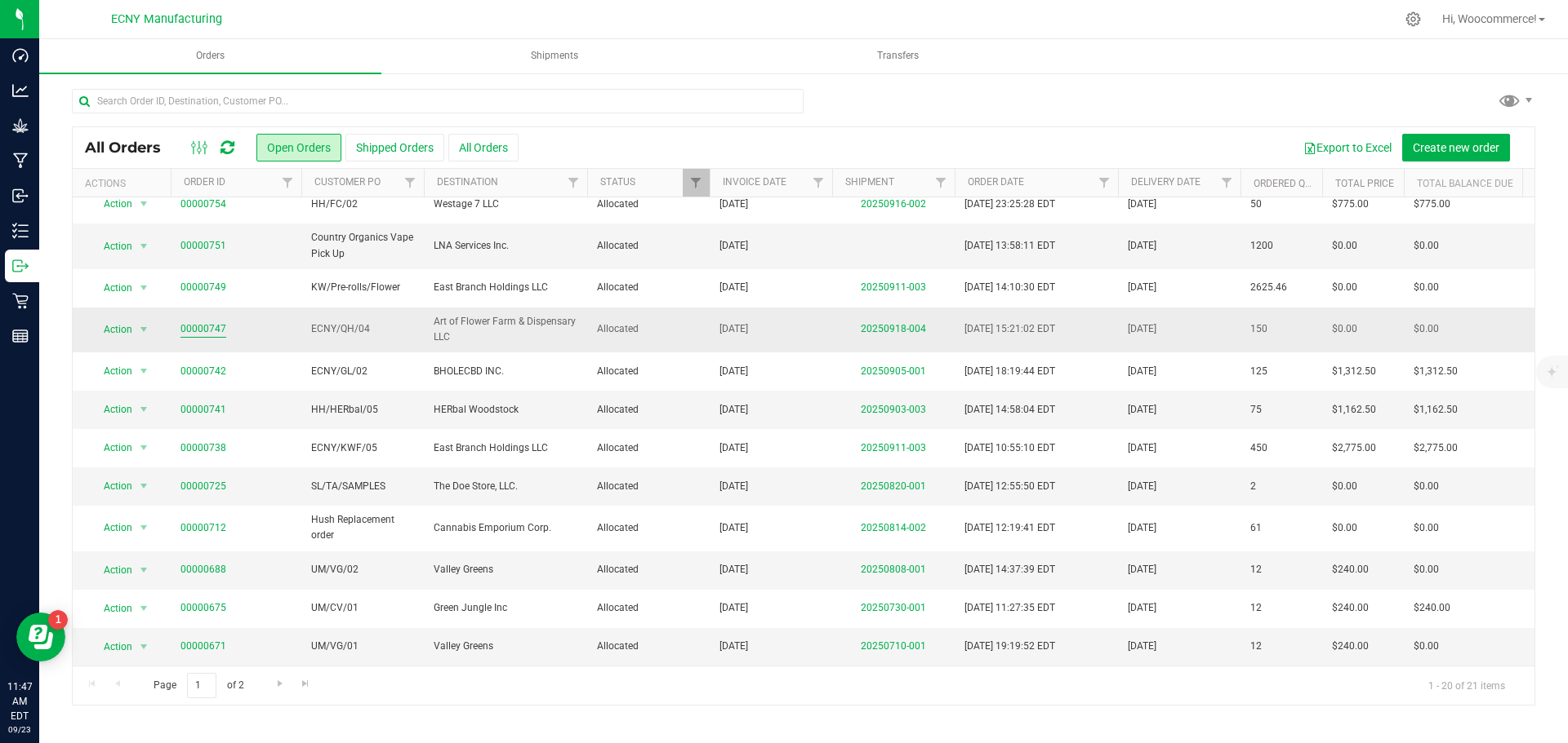
click at [215, 321] on link "00000747" at bounding box center [204, 329] width 45 height 16
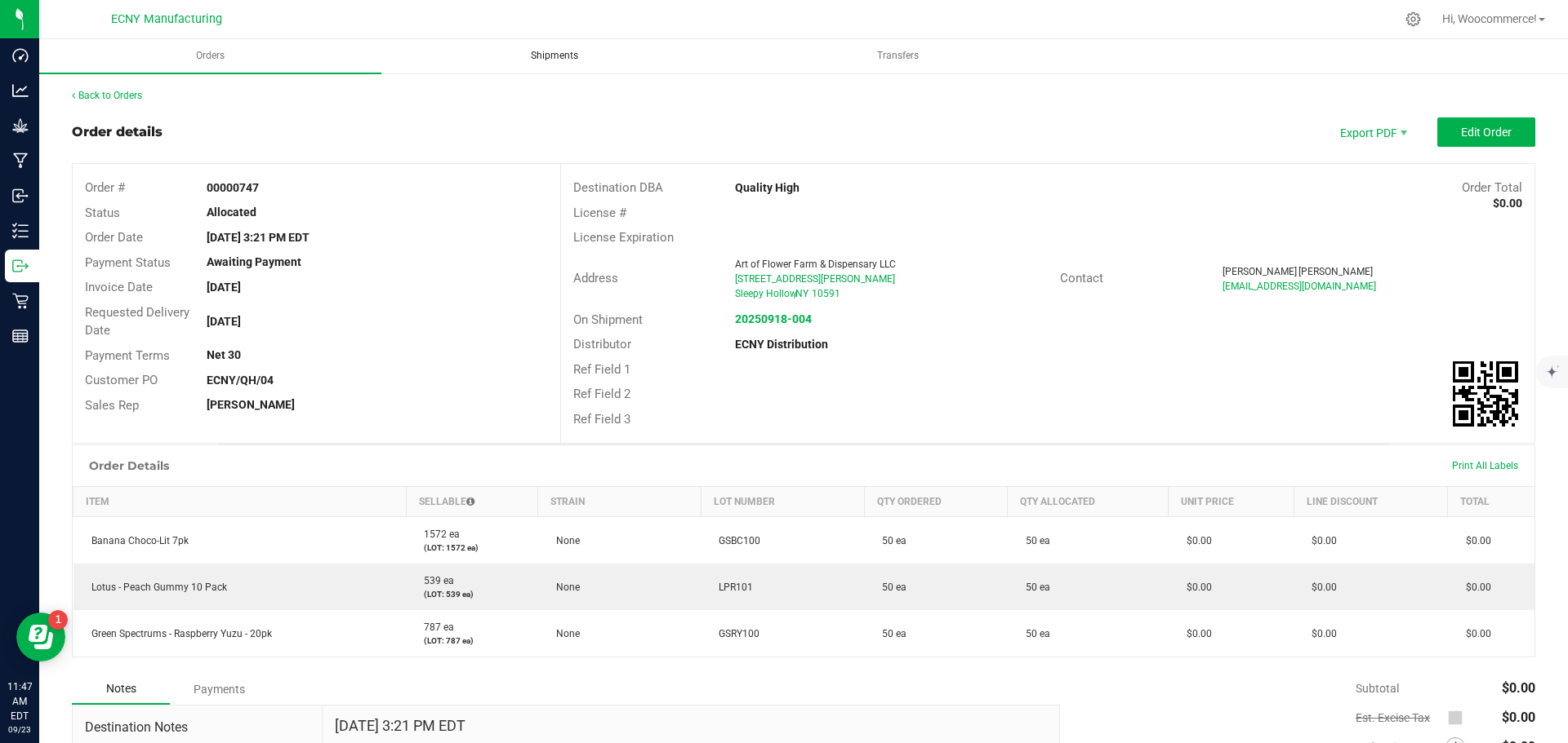
click at [594, 66] on uib-tab-heading "Shipments" at bounding box center [554, 56] width 341 height 32
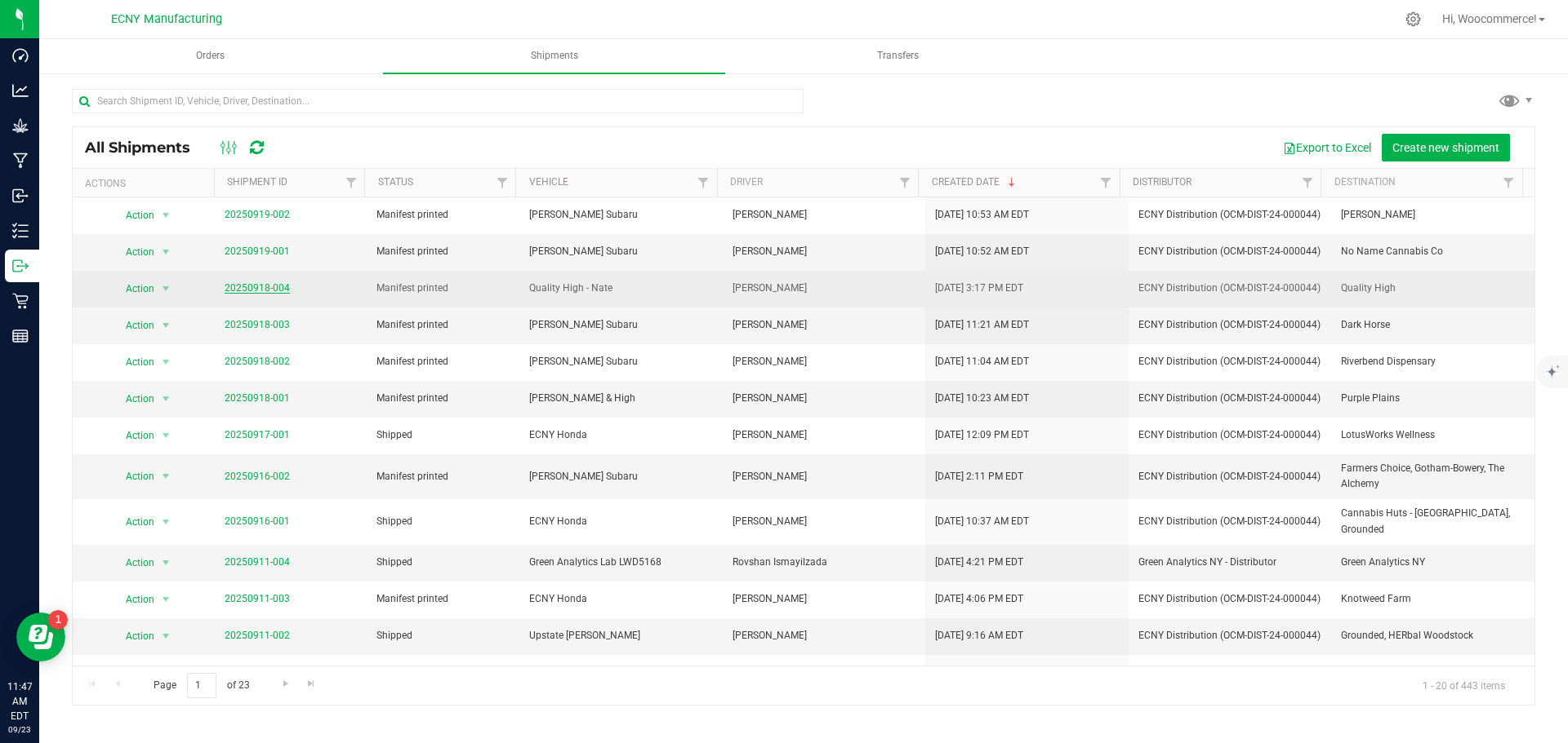
click at [226, 289] on link "20250918-004" at bounding box center [257, 287] width 66 height 11
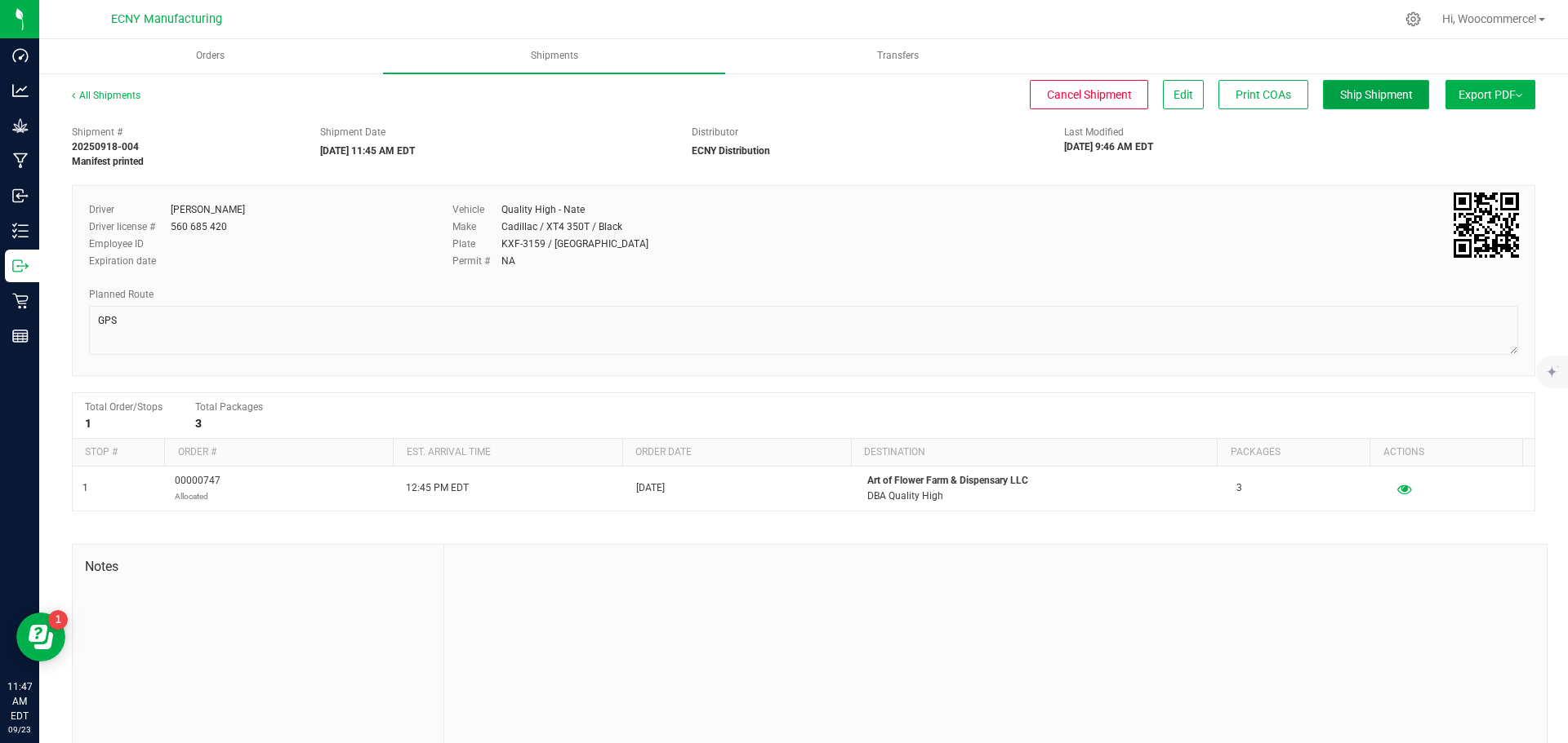
click at [1359, 92] on span "Ship Shipment" at bounding box center [1376, 94] width 73 height 13
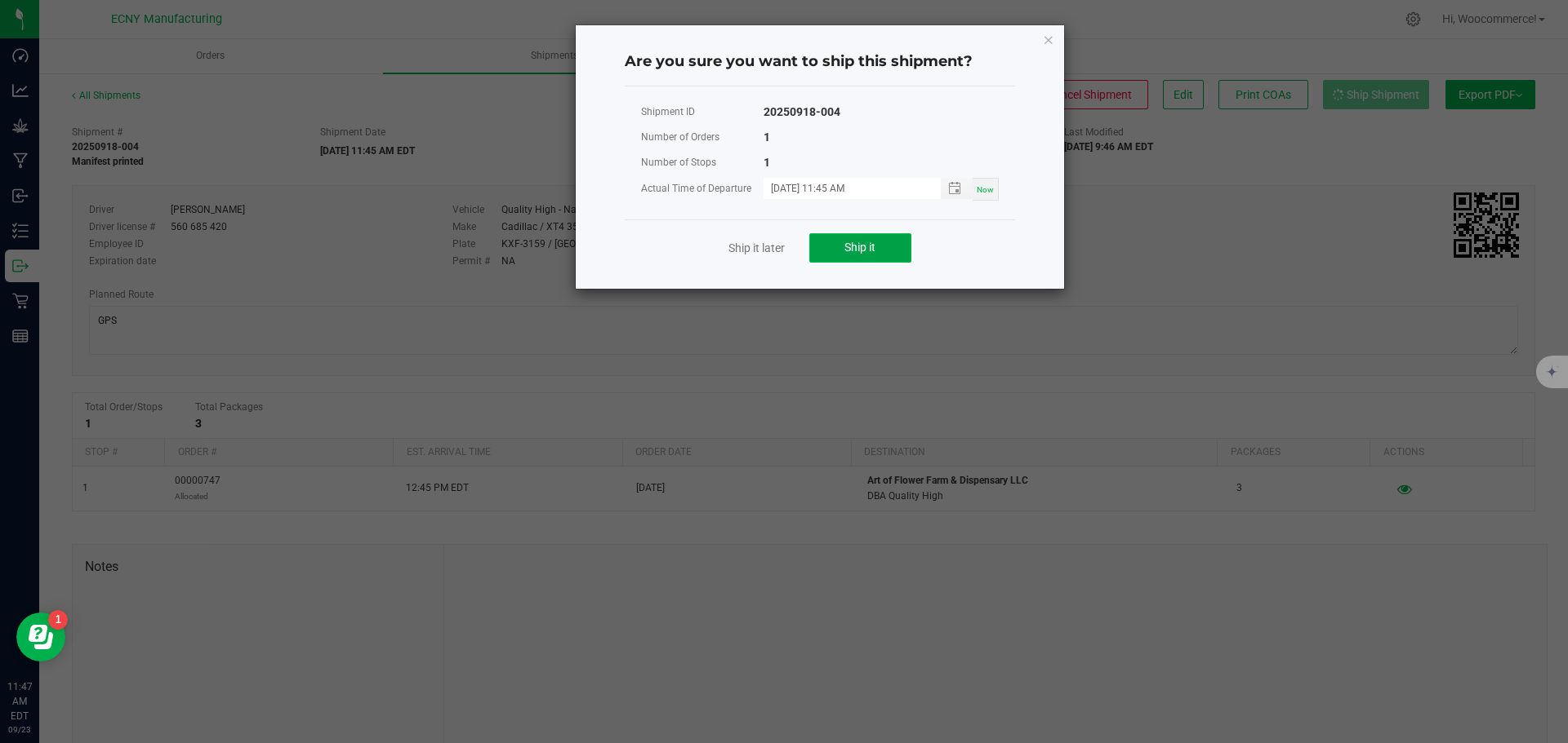
click at [894, 248] on button "Ship it" at bounding box center [860, 248] width 102 height 30
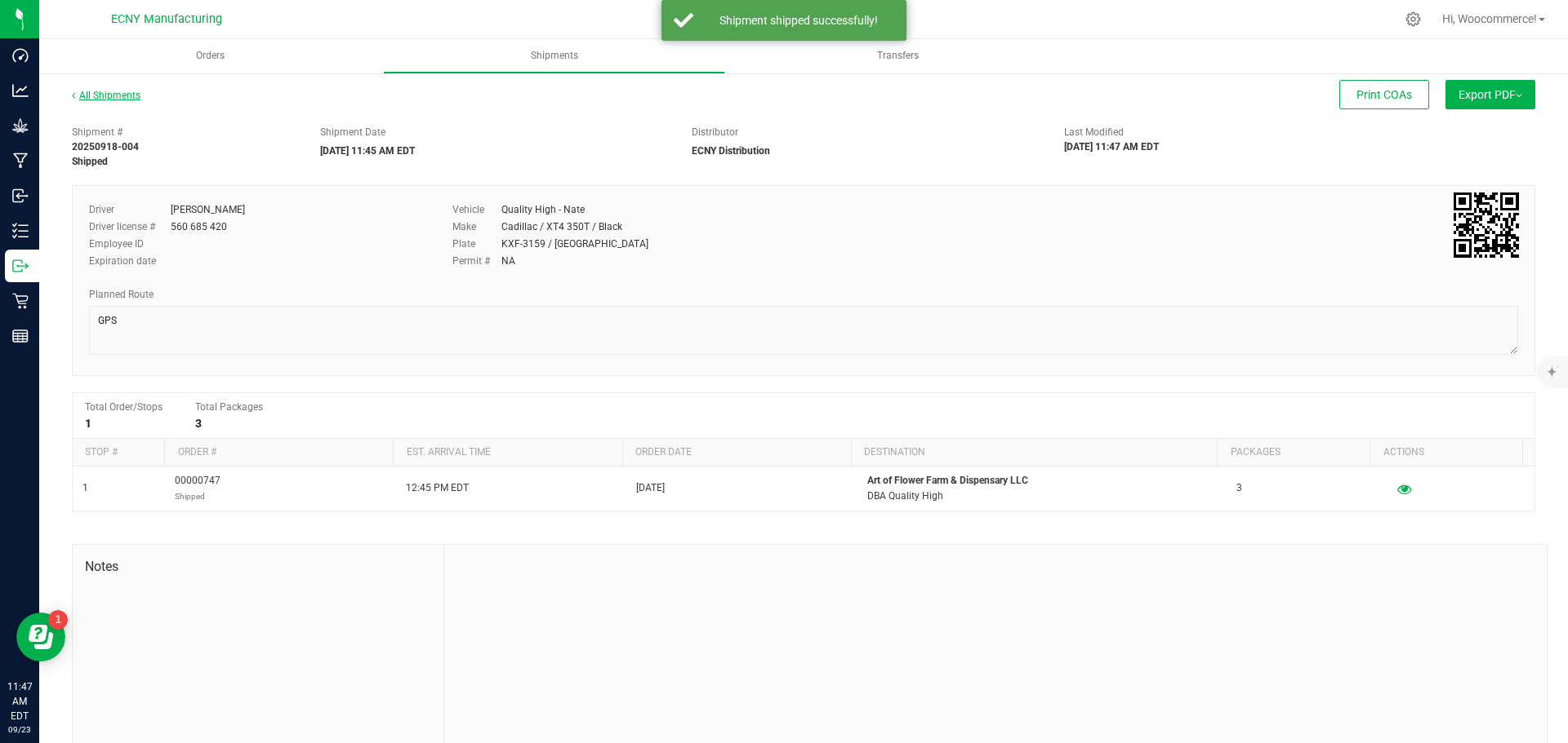
click at [124, 93] on link "All Shipments" at bounding box center [106, 95] width 69 height 11
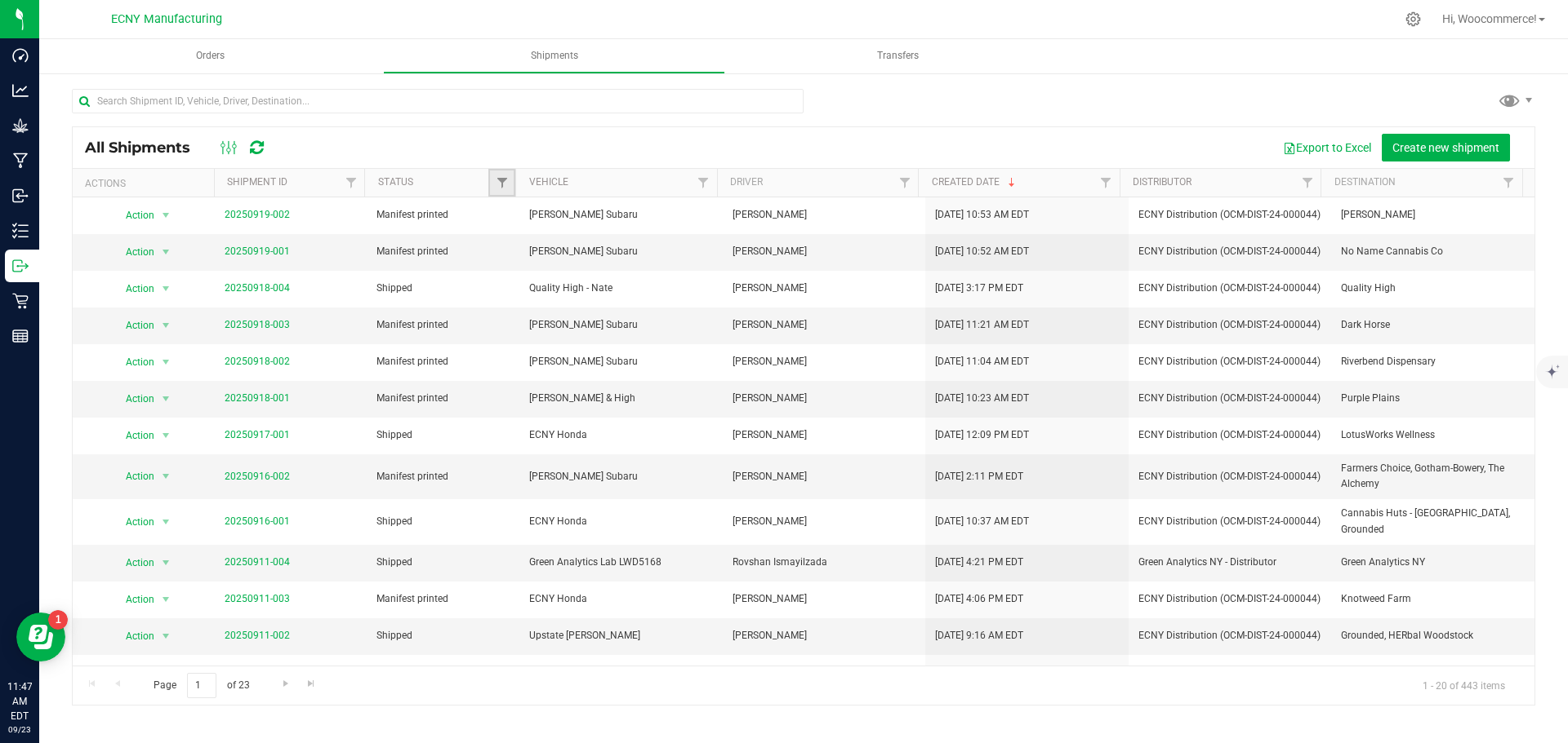
click at [494, 181] on link "Filter" at bounding box center [501, 182] width 27 height 28
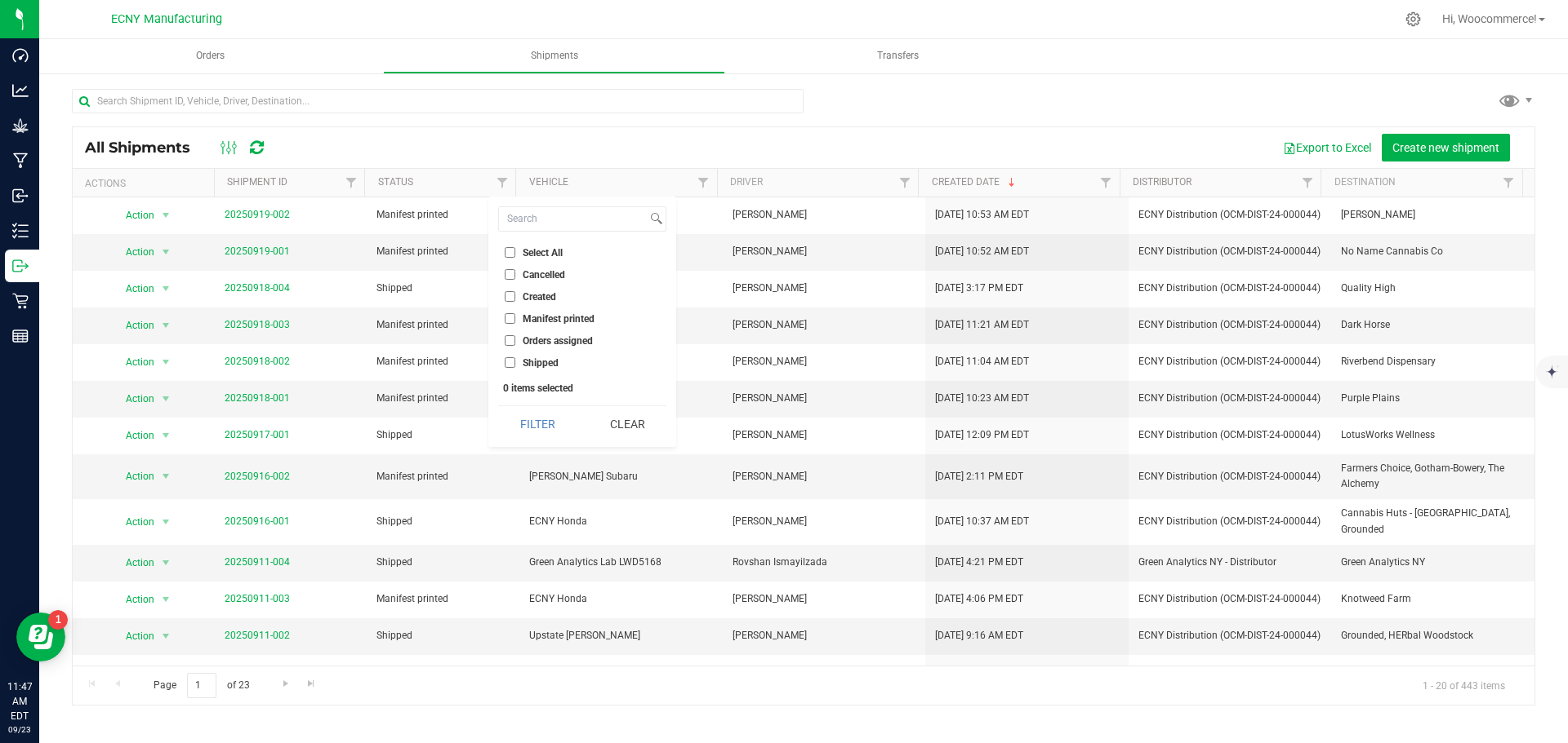
click at [529, 312] on li "Manifest printed" at bounding box center [582, 319] width 169 height 17
click at [535, 324] on span "Manifest printed" at bounding box center [558, 319] width 72 height 10
click at [515, 324] on input "Manifest printed" at bounding box center [510, 319] width 10 height 10
checkbox input "true"
click at [540, 423] on button "Filter" at bounding box center [537, 423] width 79 height 36
